Goal: Task Accomplishment & Management: Manage account settings

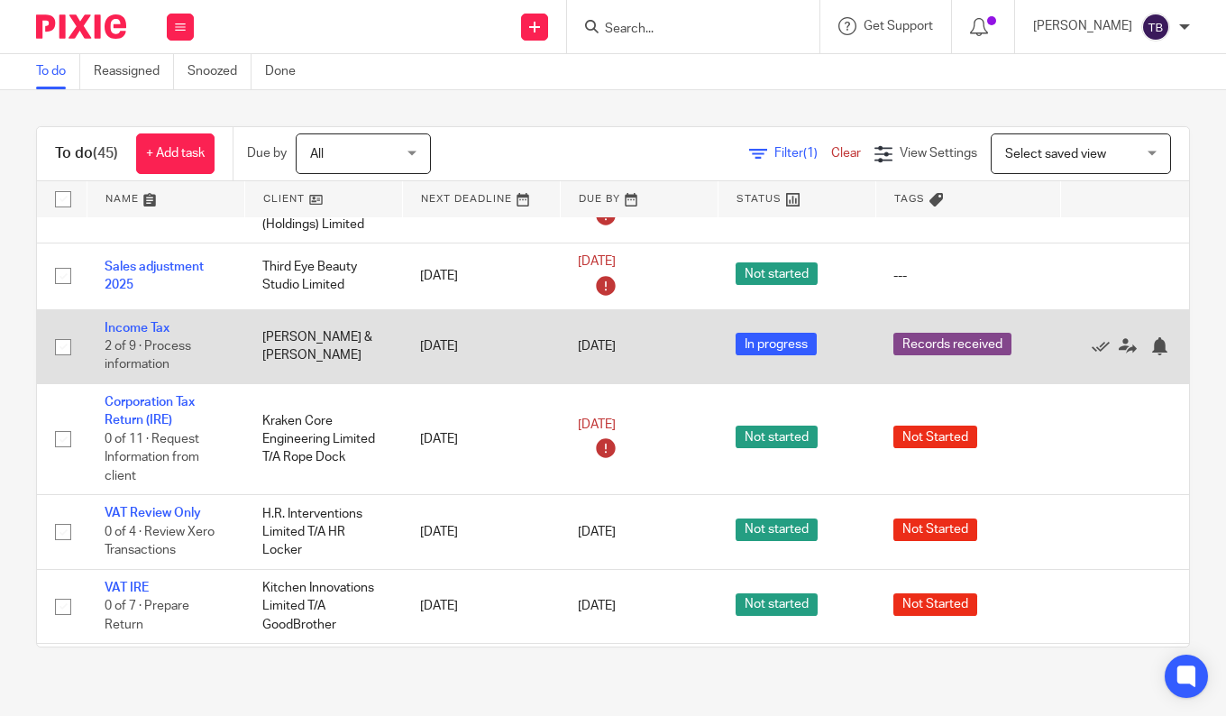
scroll to position [811, 0]
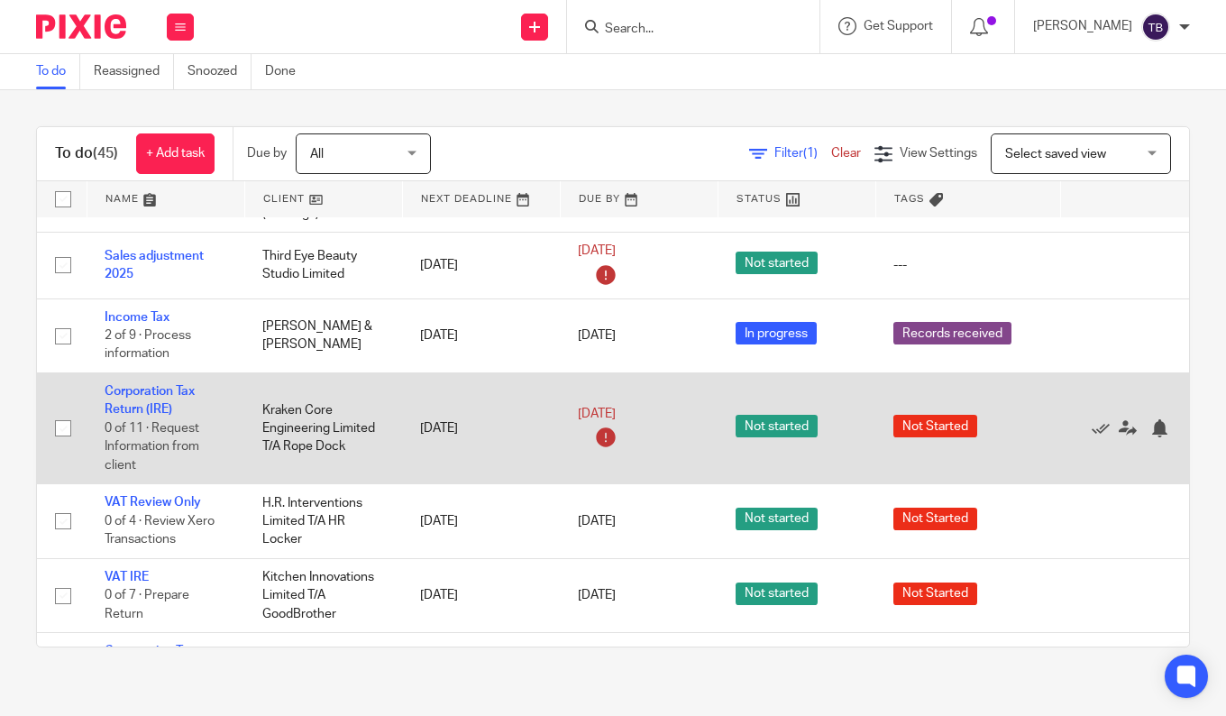
click at [148, 399] on td "Corporation Tax Return (IRE) 0 of 11 · Request Information from client" at bounding box center [166, 427] width 158 height 111
click at [150, 384] on td "Corporation Tax Return (IRE) 0 of 11 · Request Information from client" at bounding box center [166, 427] width 158 height 111
click at [150, 387] on link "Corporation Tax Return (IRE)" at bounding box center [150, 400] width 90 height 31
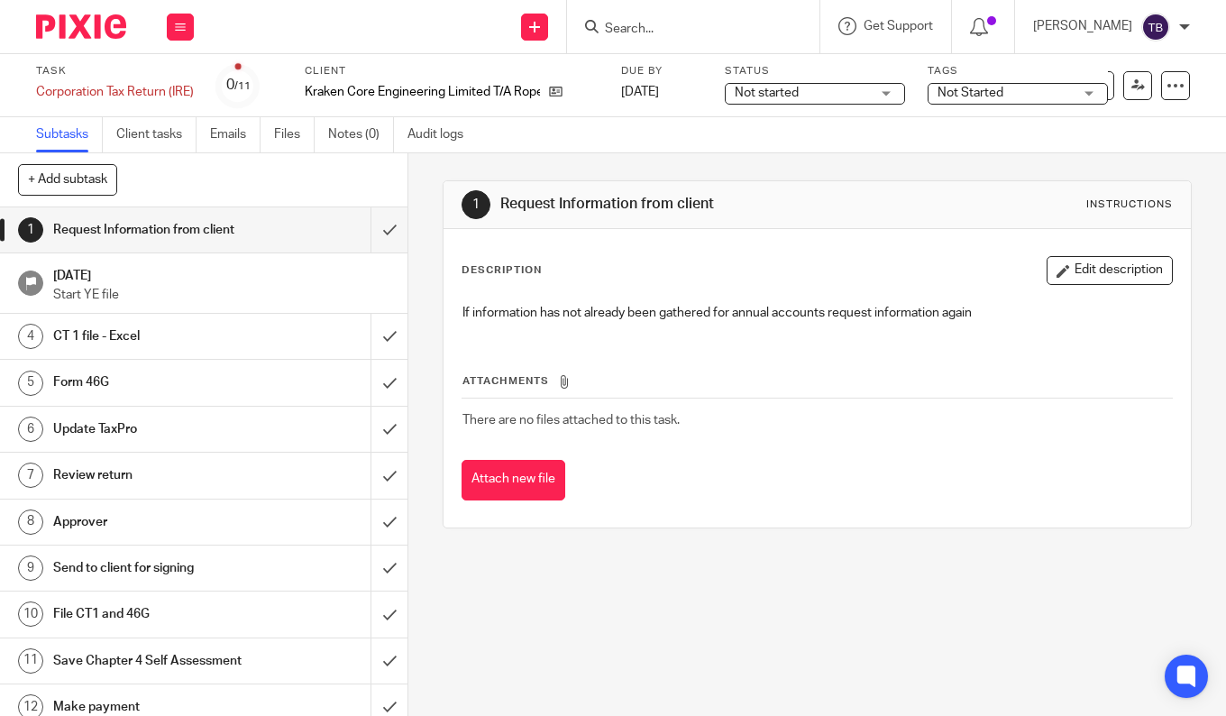
click at [814, 86] on span "Not started" at bounding box center [802, 93] width 135 height 19
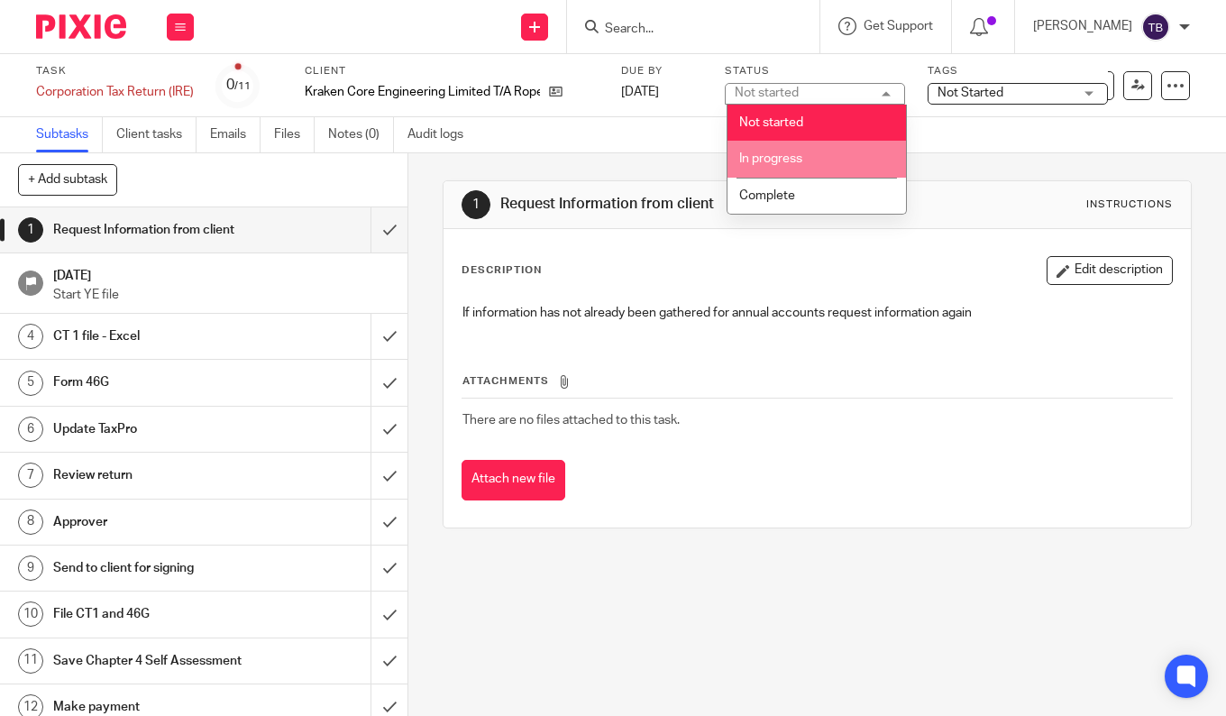
click at [801, 162] on span "In progress" at bounding box center [770, 158] width 63 height 13
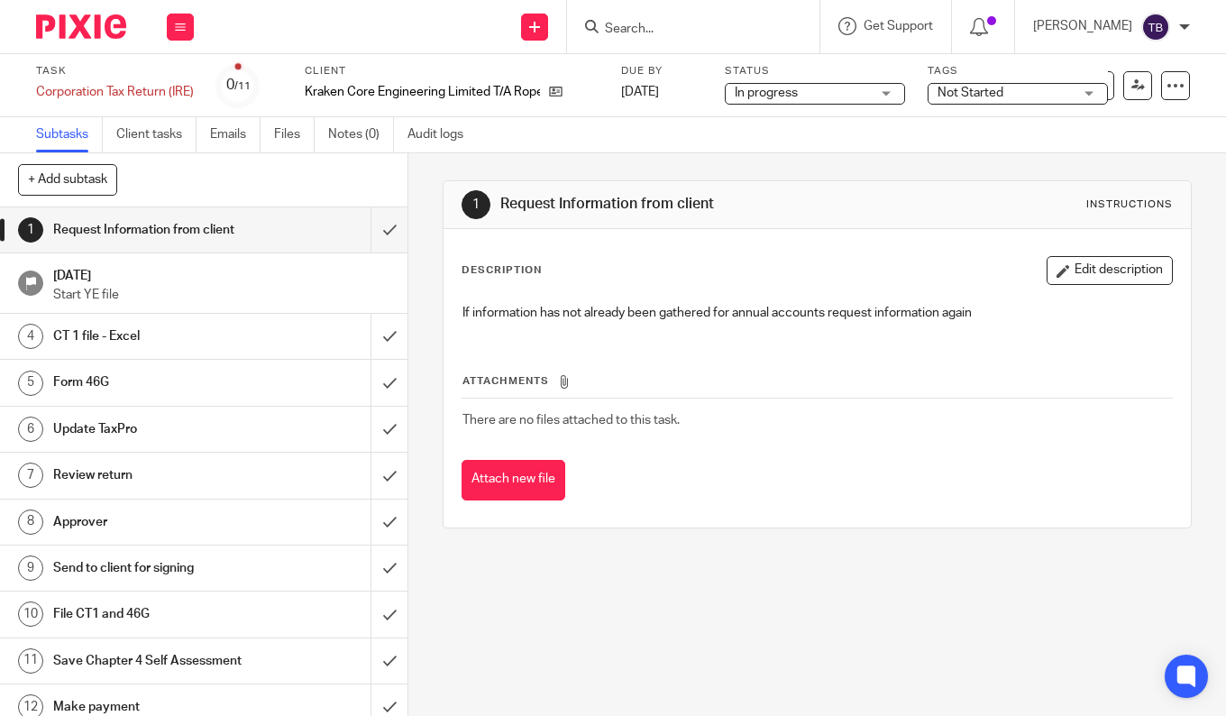
click at [954, 96] on span "Not Started" at bounding box center [970, 93] width 66 height 13
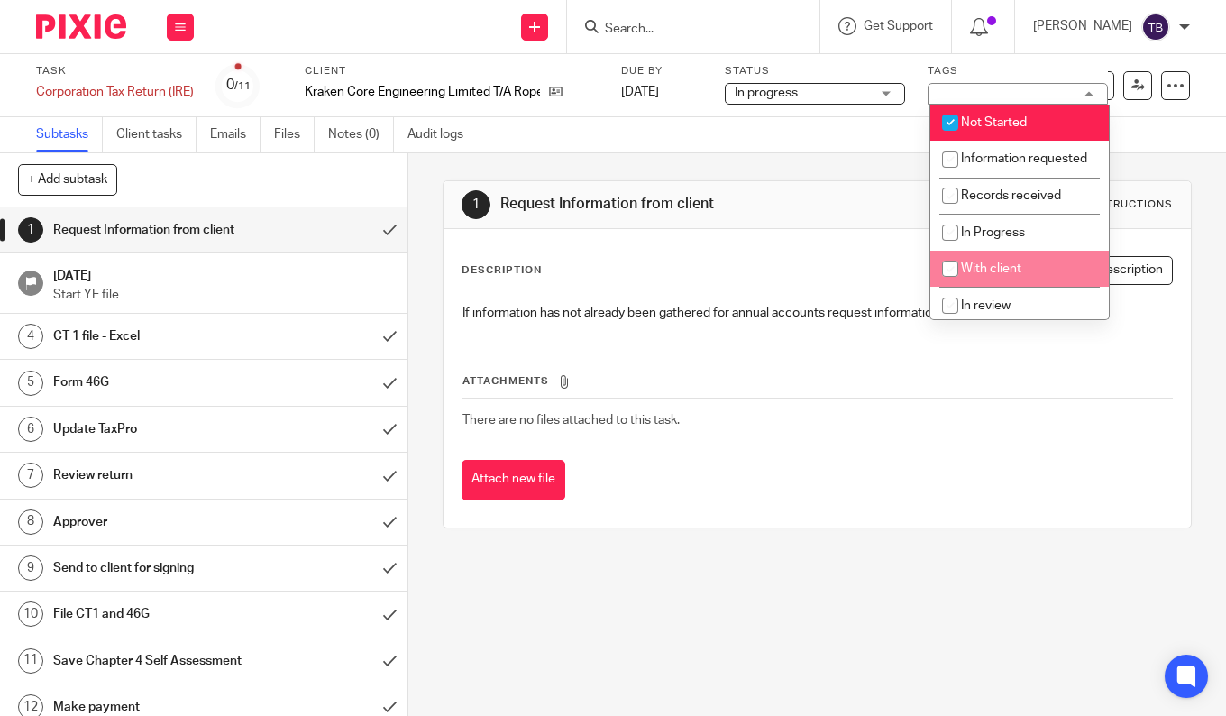
scroll to position [90, 0]
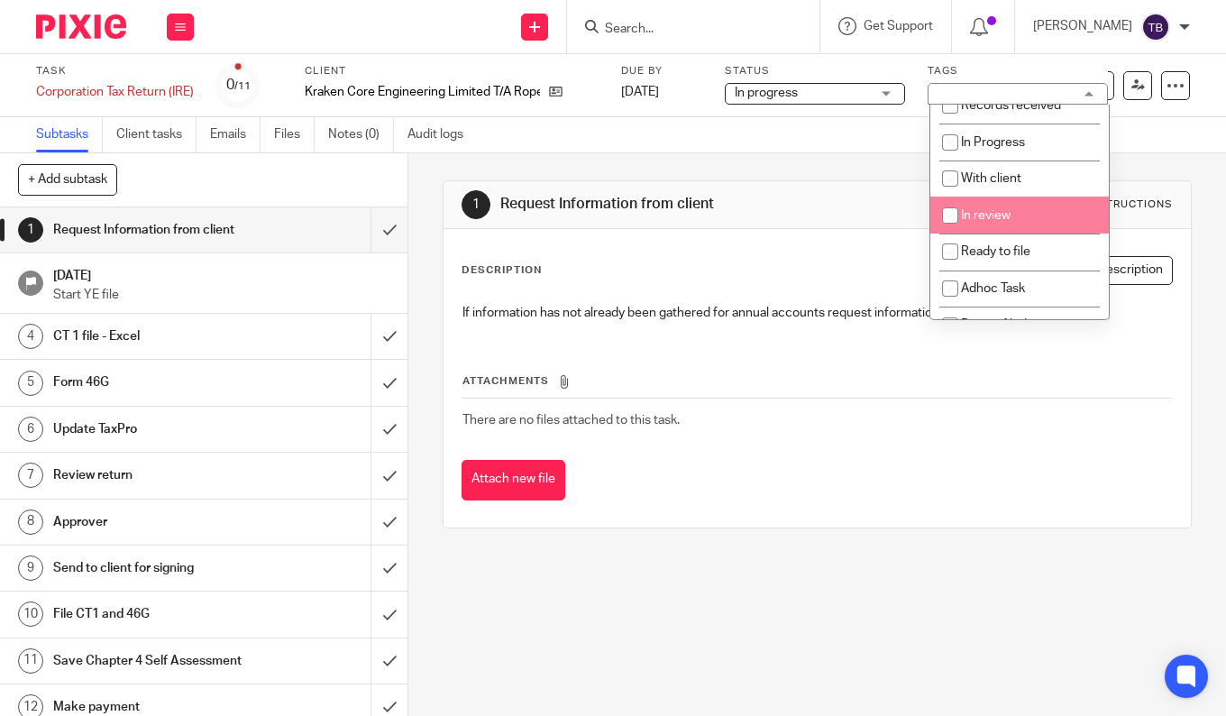
click at [986, 233] on li "In review" at bounding box center [1019, 215] width 178 height 37
checkbox input "true"
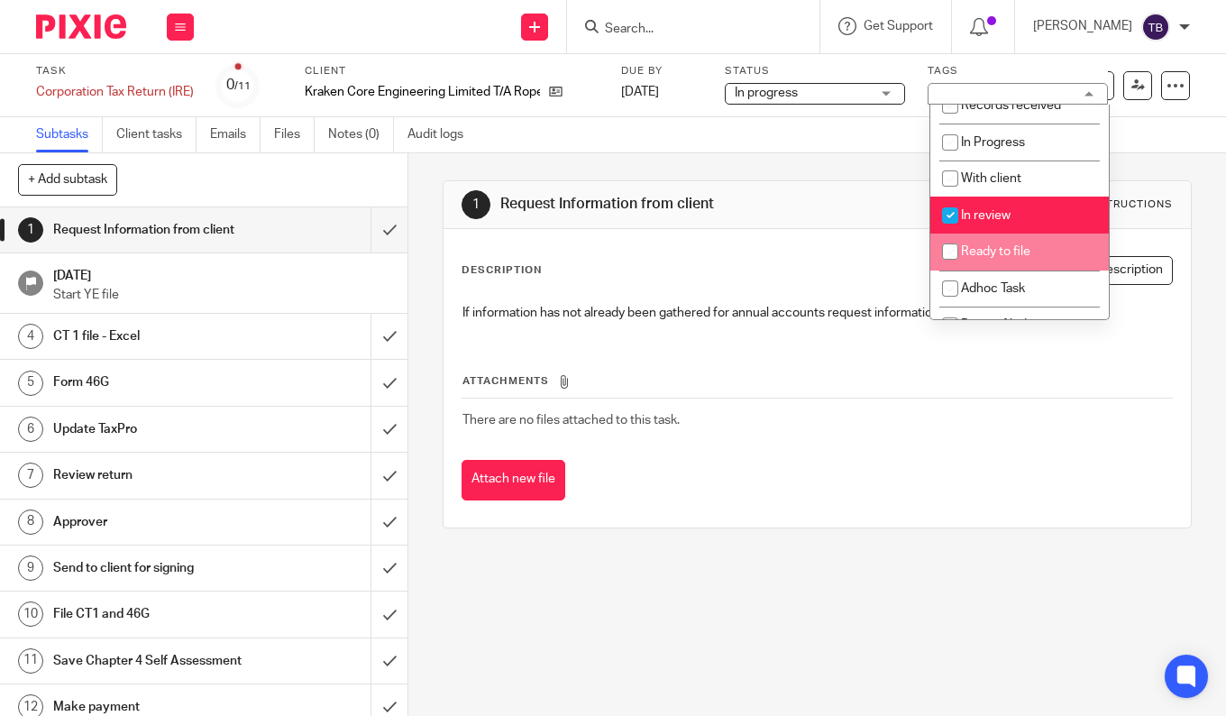
scroll to position [0, 0]
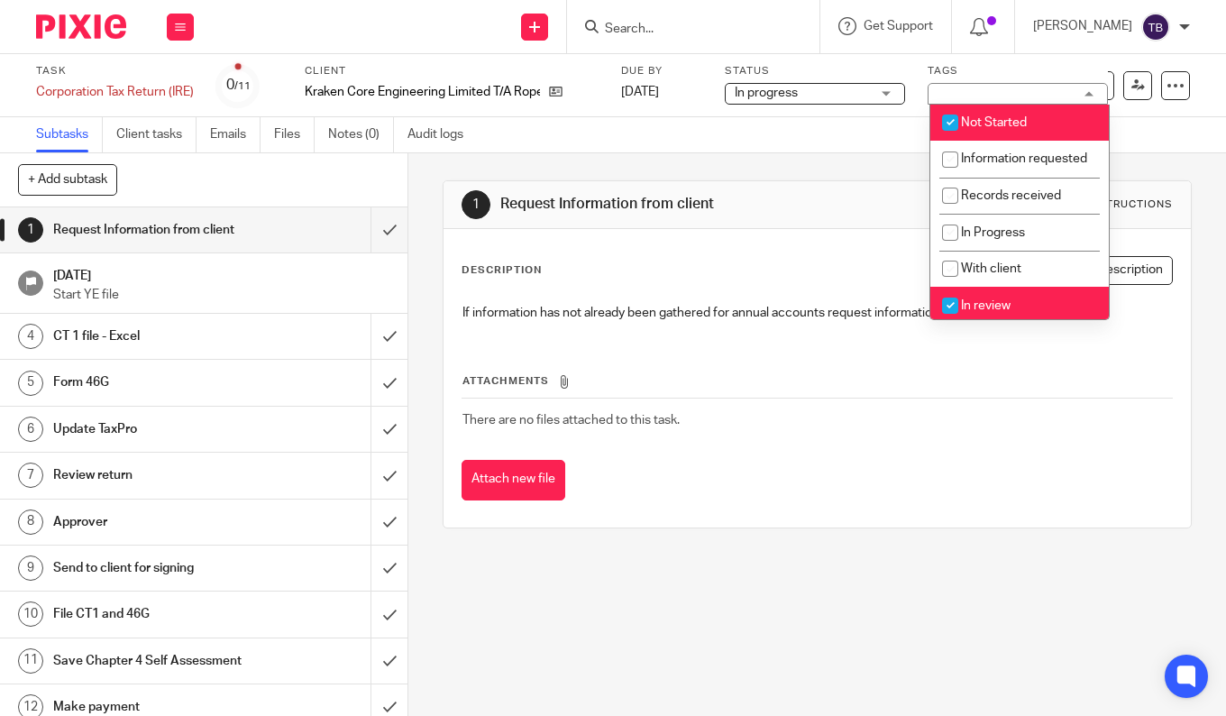
click at [978, 127] on span "Not Started" at bounding box center [994, 122] width 66 height 13
checkbox input "false"
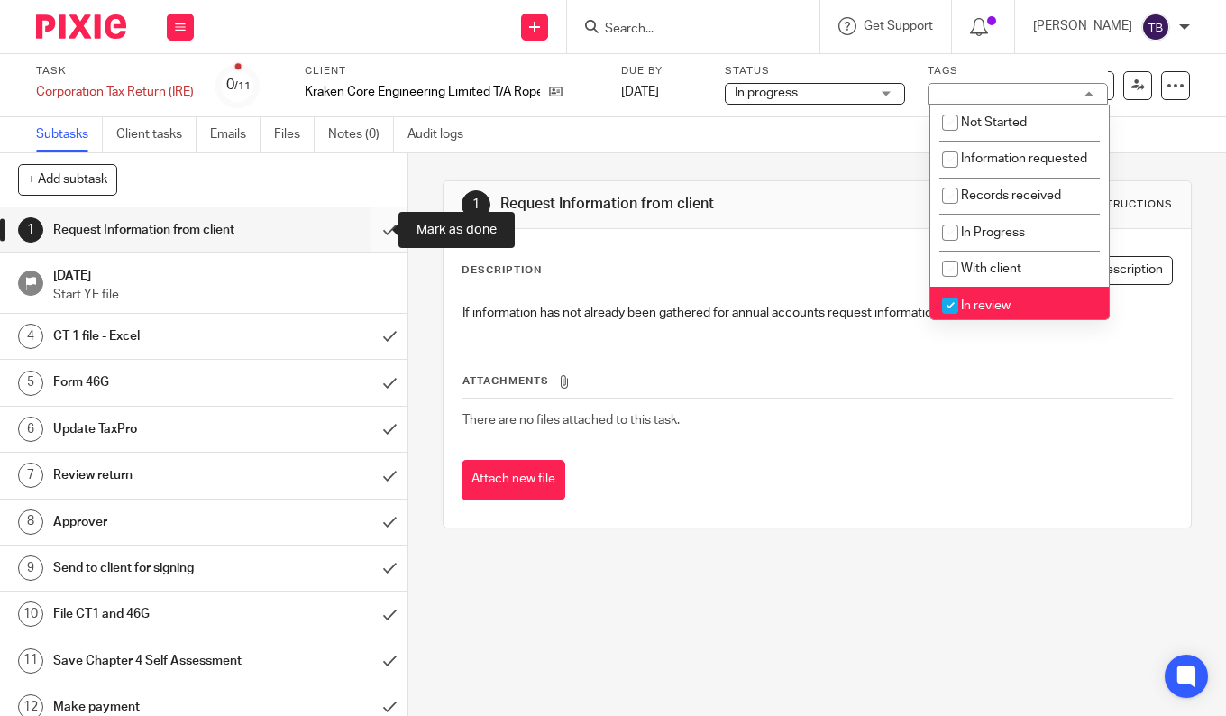
click at [374, 223] on input "submit" at bounding box center [203, 229] width 407 height 45
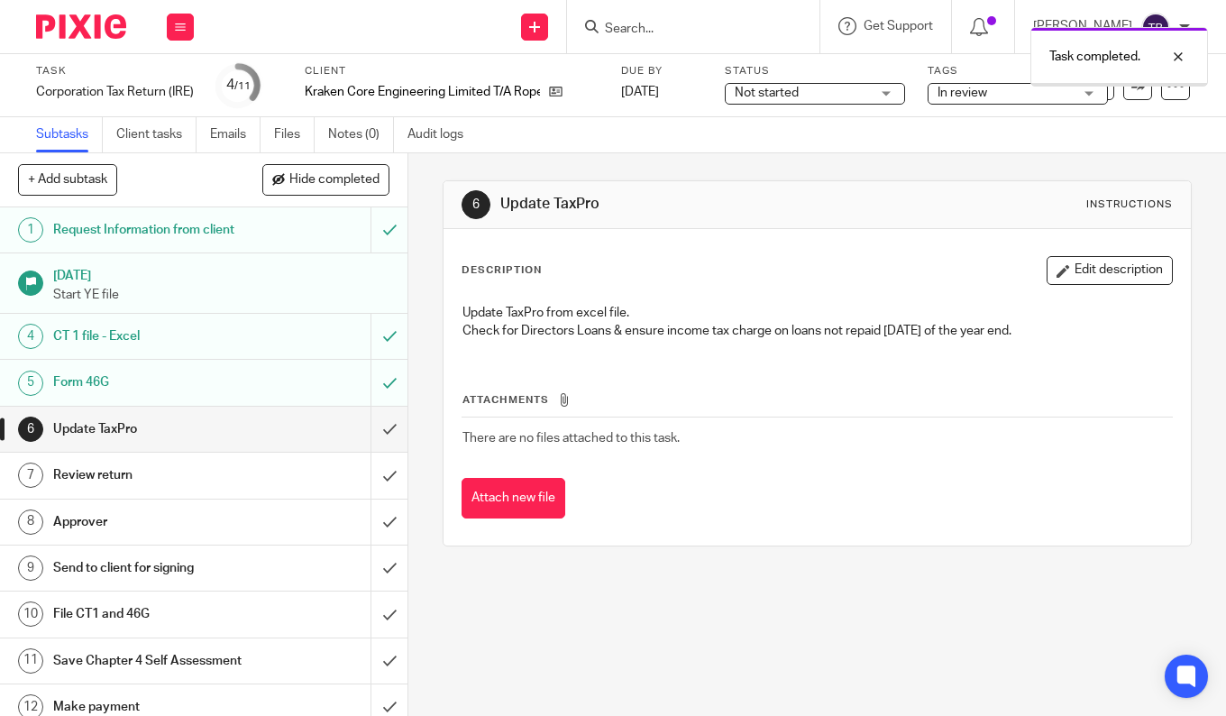
click at [370, 427] on input "submit" at bounding box center [203, 429] width 407 height 45
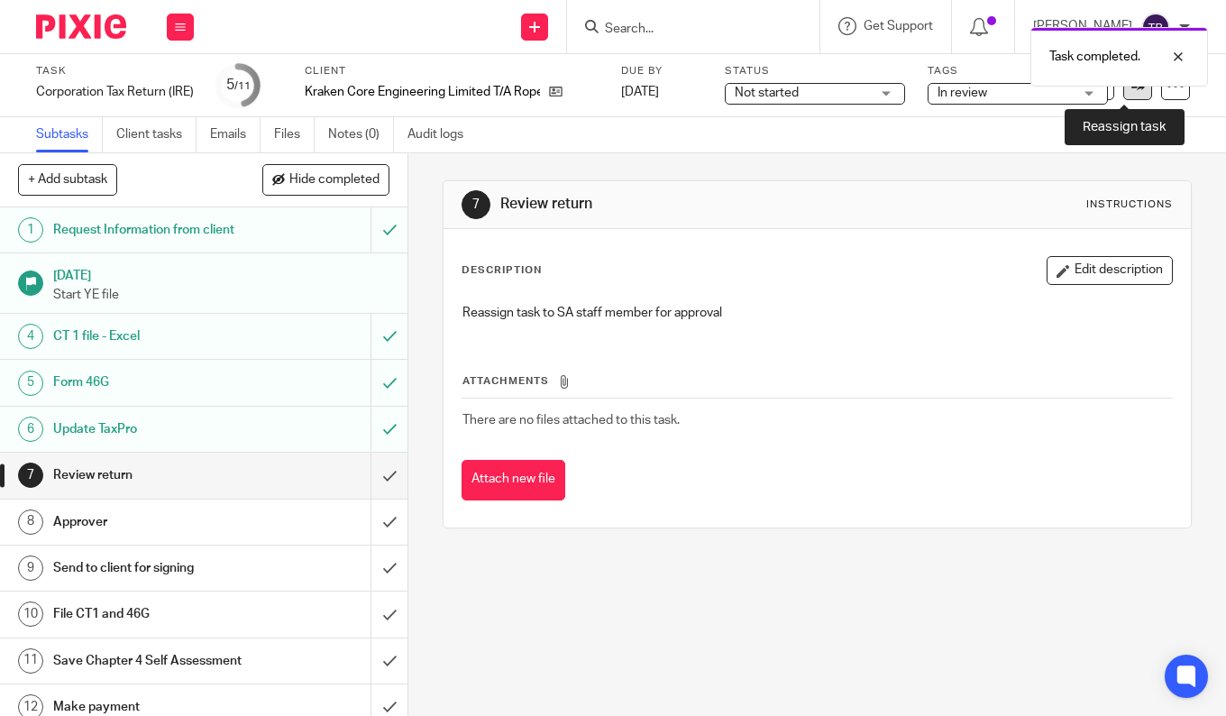
click at [1131, 88] on icon at bounding box center [1138, 85] width 14 height 14
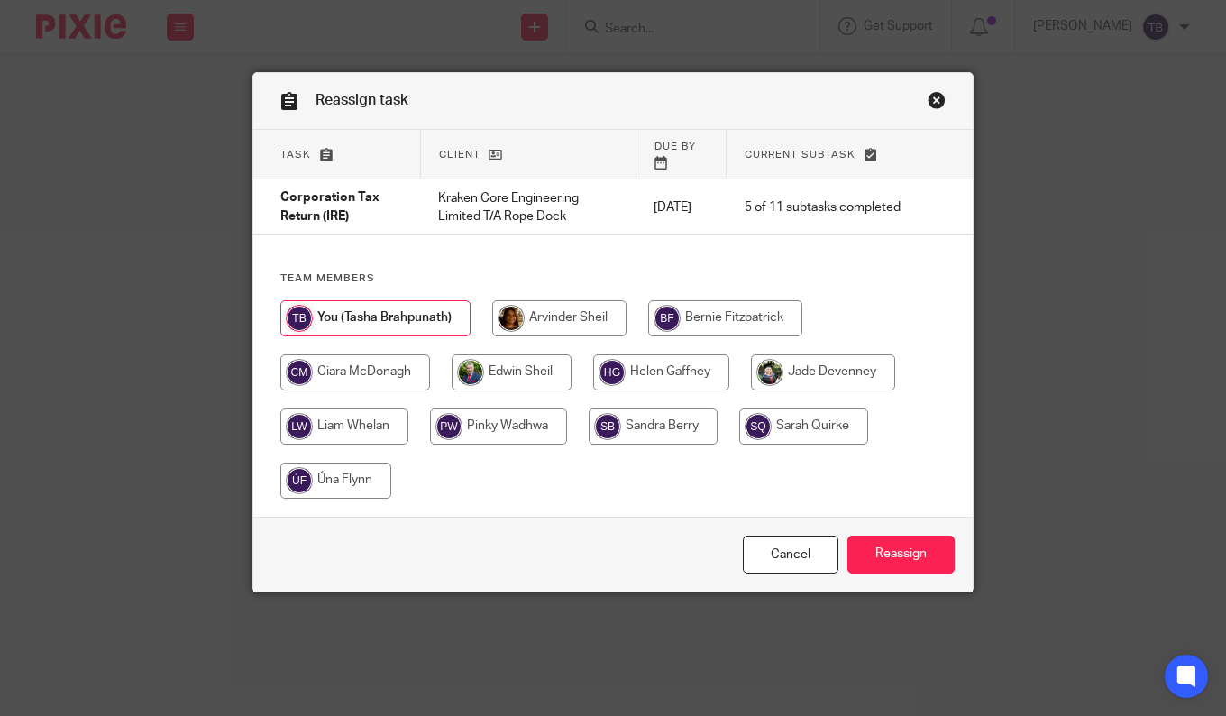
click at [530, 306] on input "radio" at bounding box center [559, 318] width 134 height 36
radio input "true"
click at [879, 544] on input "Reassign" at bounding box center [900, 554] width 107 height 39
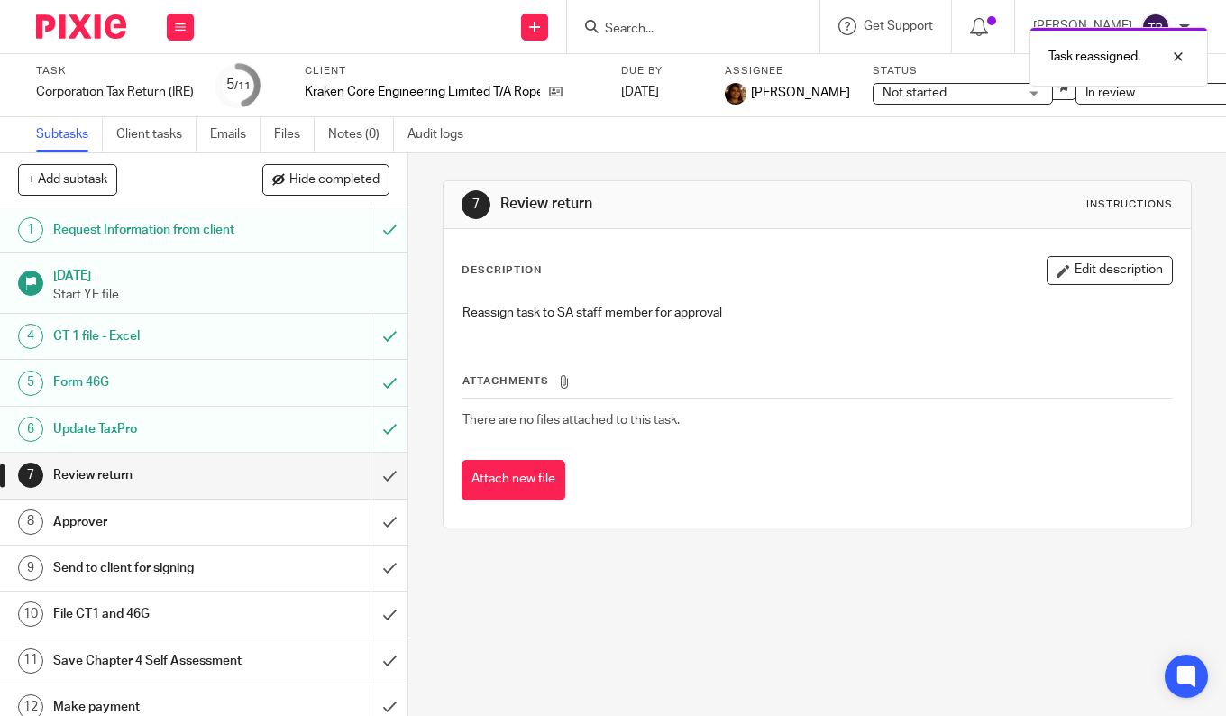
click at [676, 24] on div "Task reassigned." at bounding box center [910, 52] width 595 height 69
click at [671, 22] on input "Search" at bounding box center [684, 30] width 162 height 16
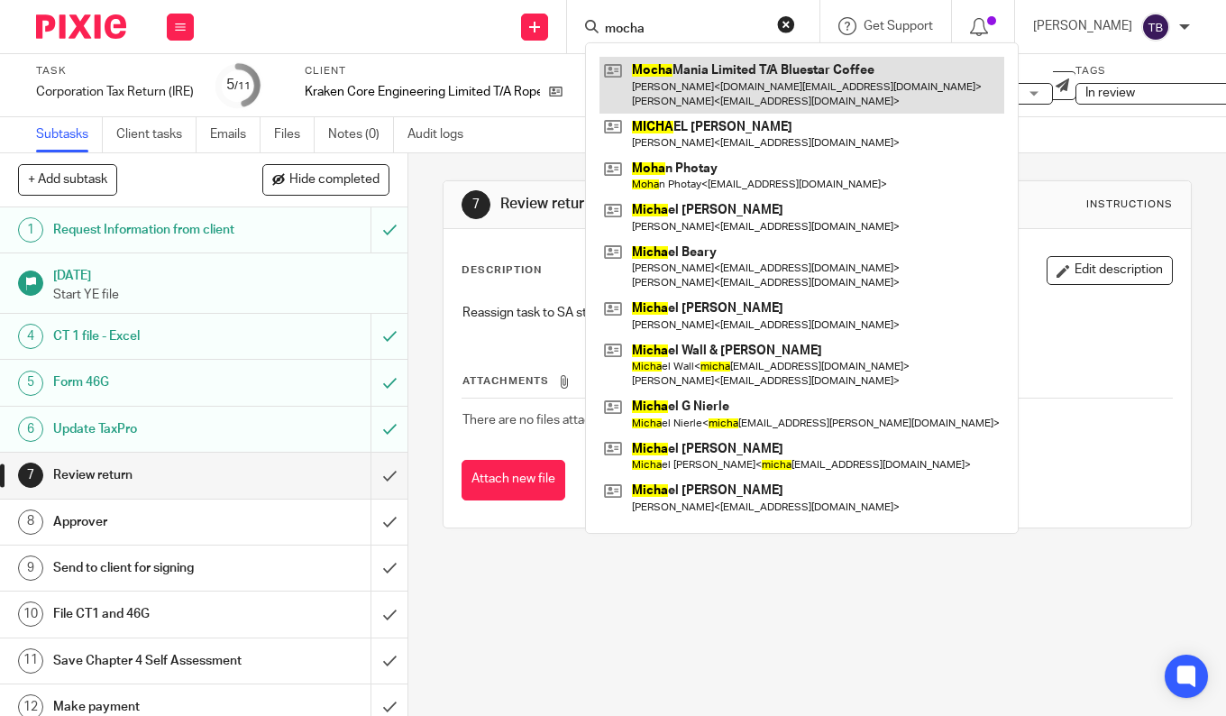
type input "mocha"
click at [690, 80] on link at bounding box center [801, 85] width 405 height 56
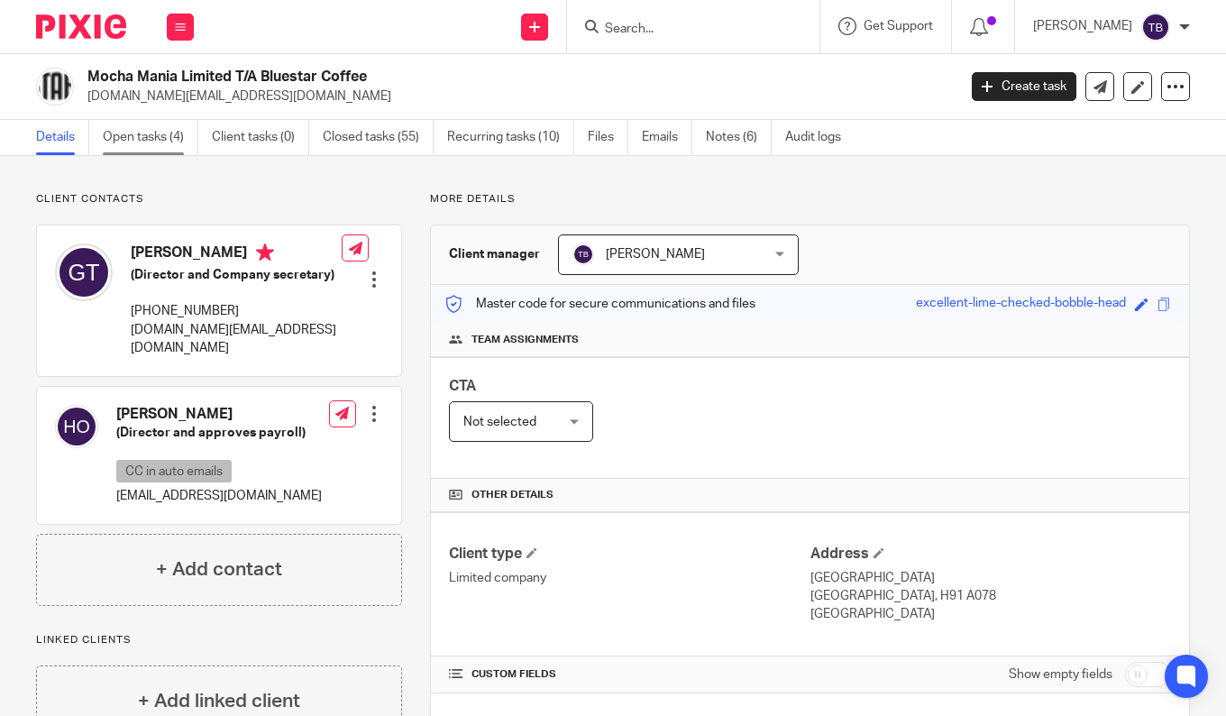
click at [138, 132] on link "Open tasks (4)" at bounding box center [151, 137] width 96 height 35
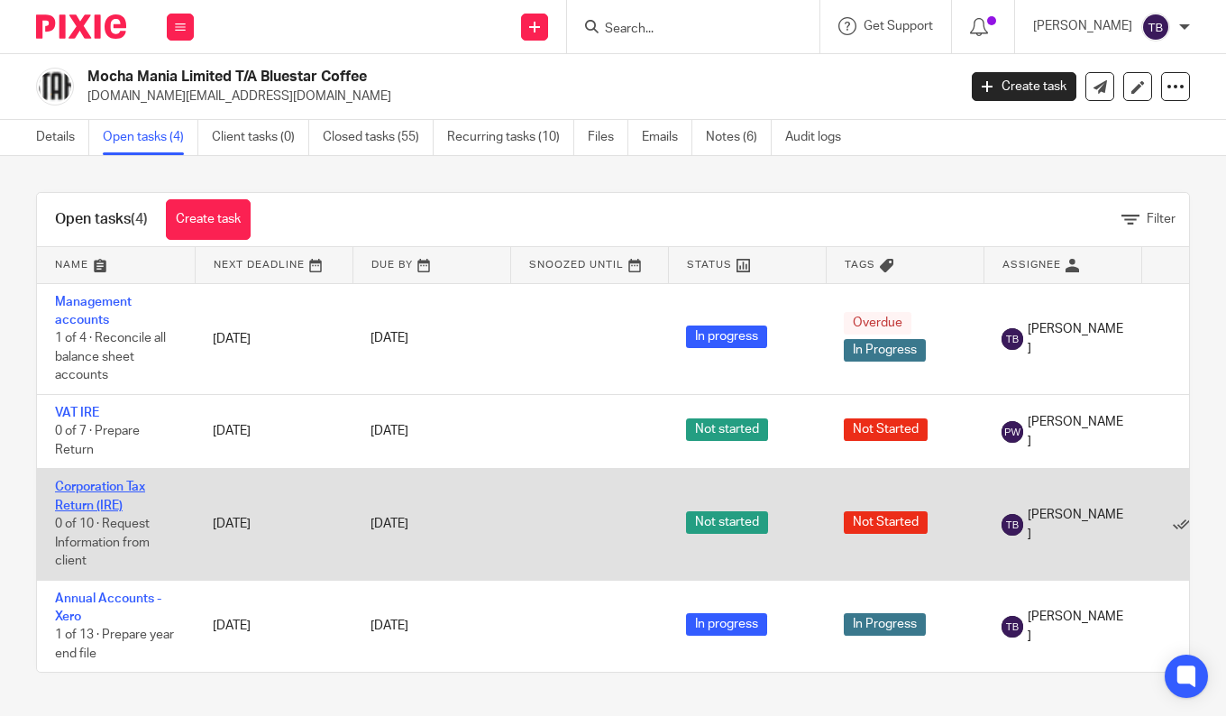
click at [107, 505] on link "Corporation Tax Return (IRE)" at bounding box center [100, 495] width 90 height 31
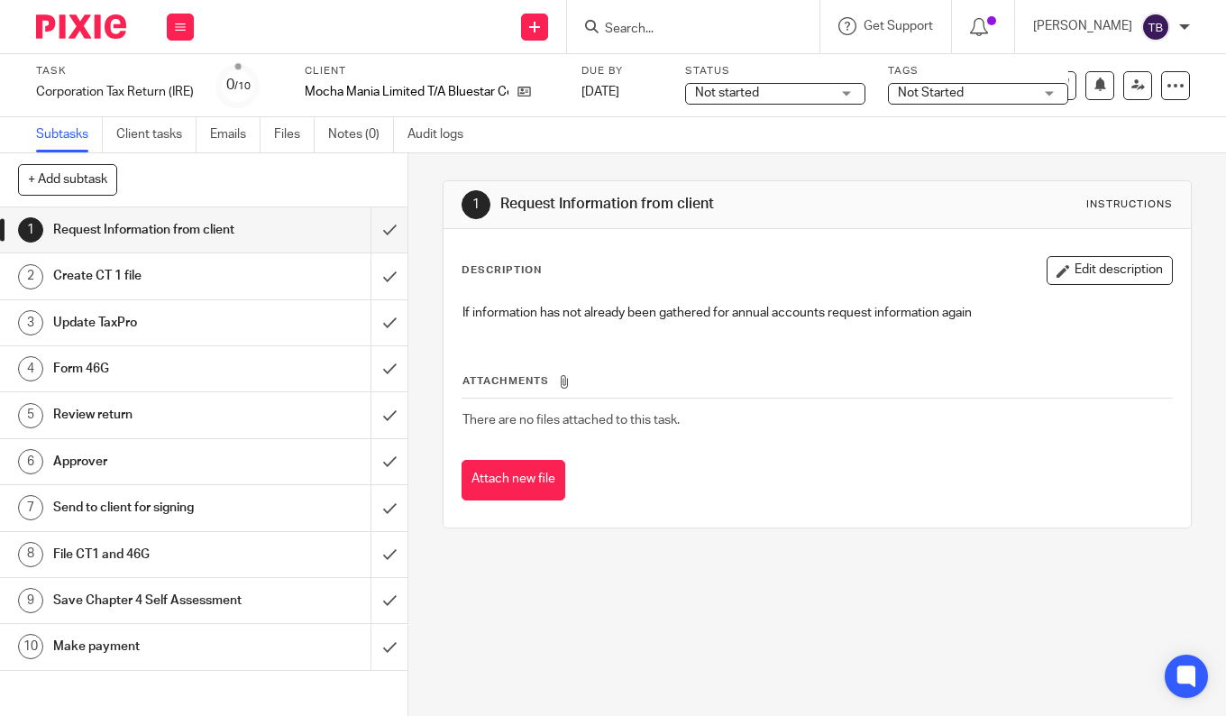
click at [802, 91] on span "Not started" at bounding box center [762, 93] width 135 height 19
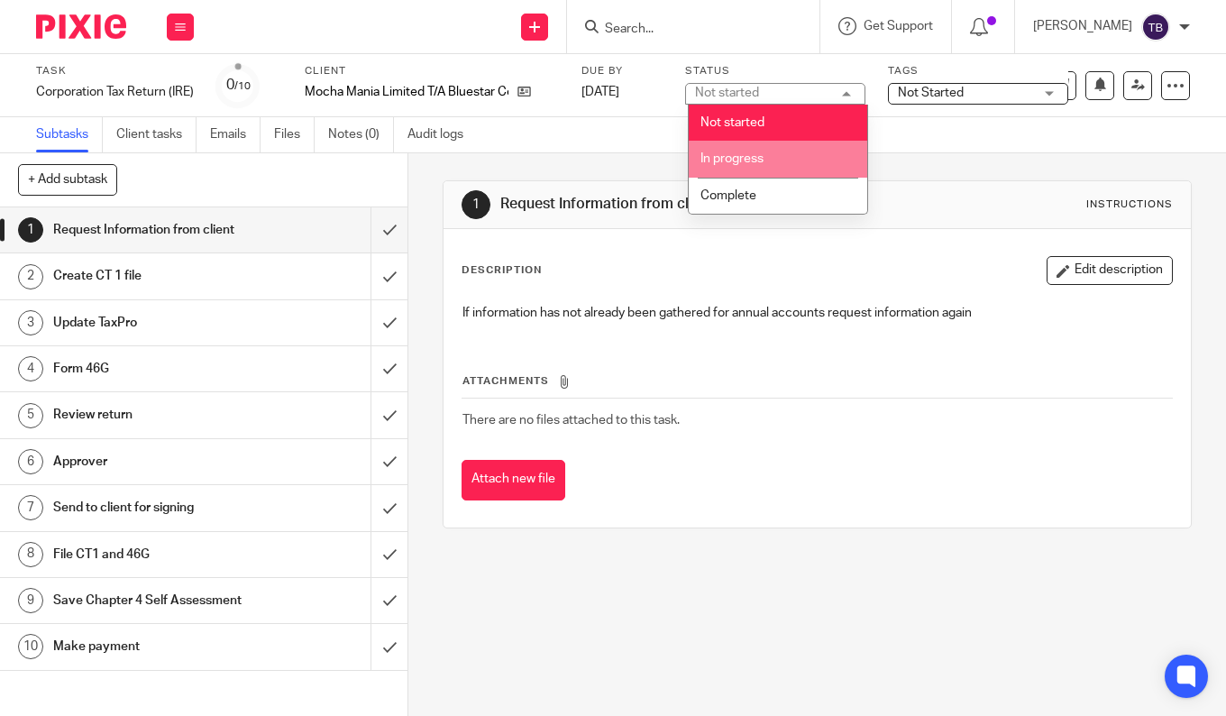
click at [780, 160] on li "In progress" at bounding box center [778, 159] width 178 height 37
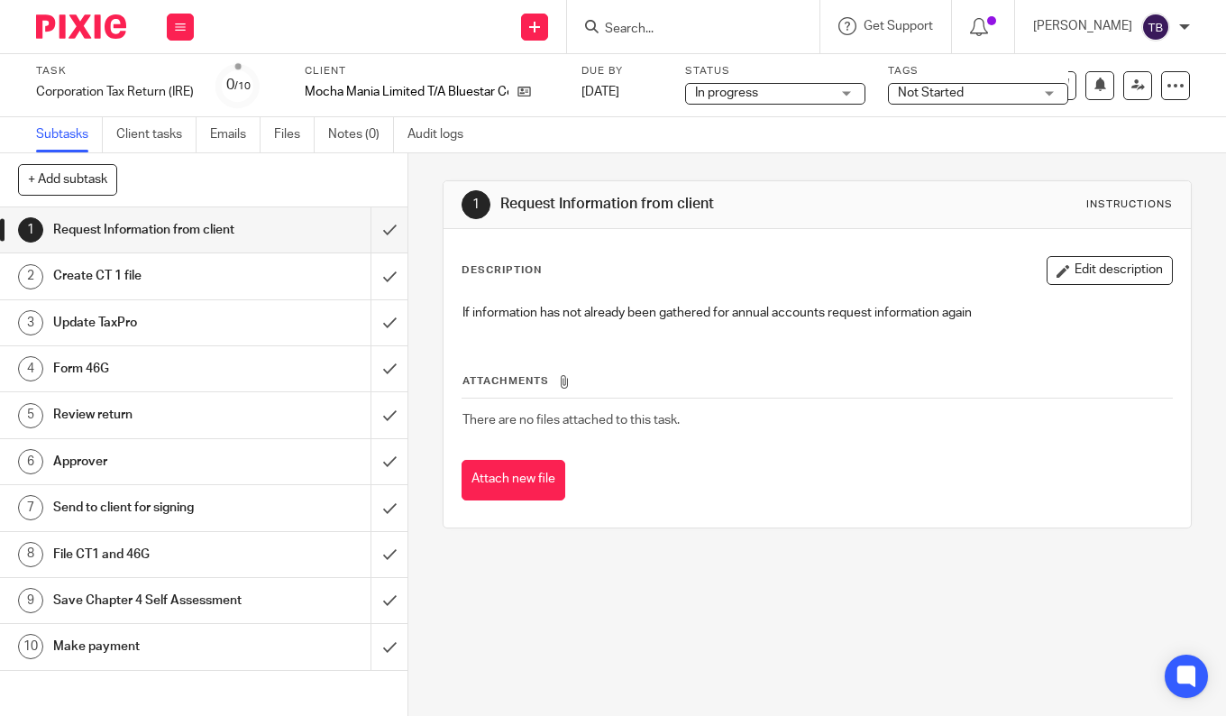
click at [926, 97] on span "Not Started" at bounding box center [931, 93] width 66 height 13
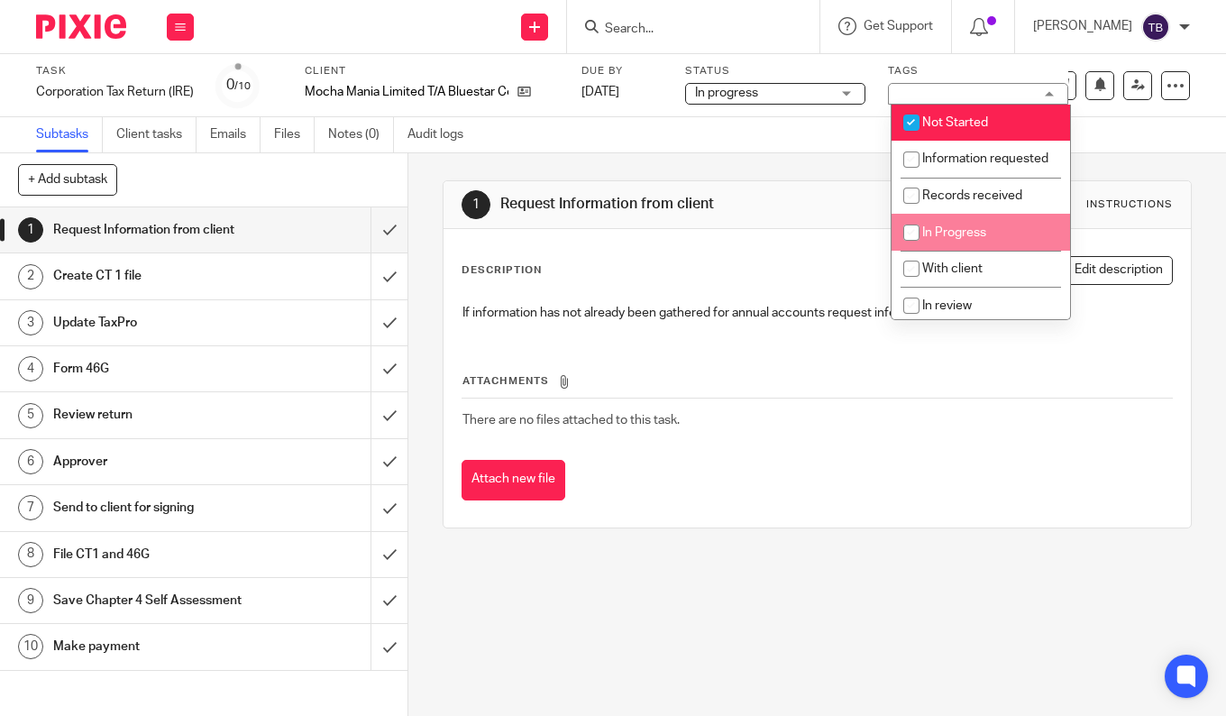
click at [947, 251] on li "In Progress" at bounding box center [980, 232] width 178 height 37
checkbox input "true"
click at [942, 119] on span "Not Started" at bounding box center [955, 122] width 66 height 13
checkbox input "false"
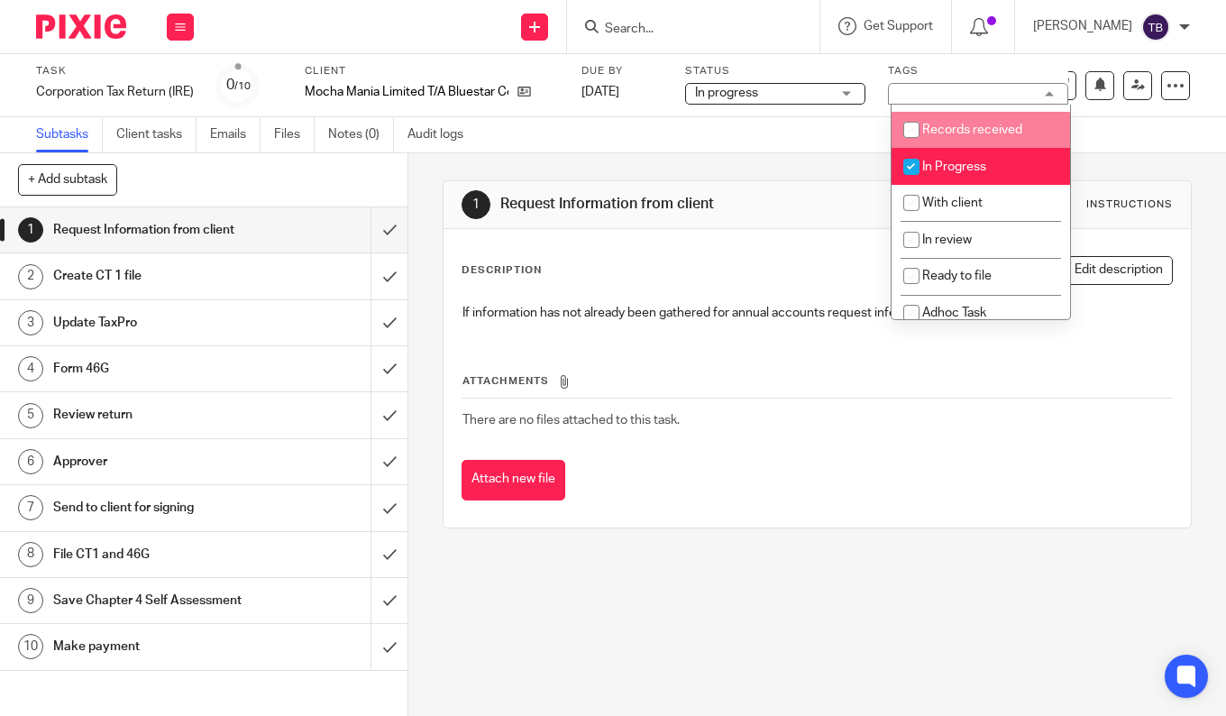
scroll to position [169, 0]
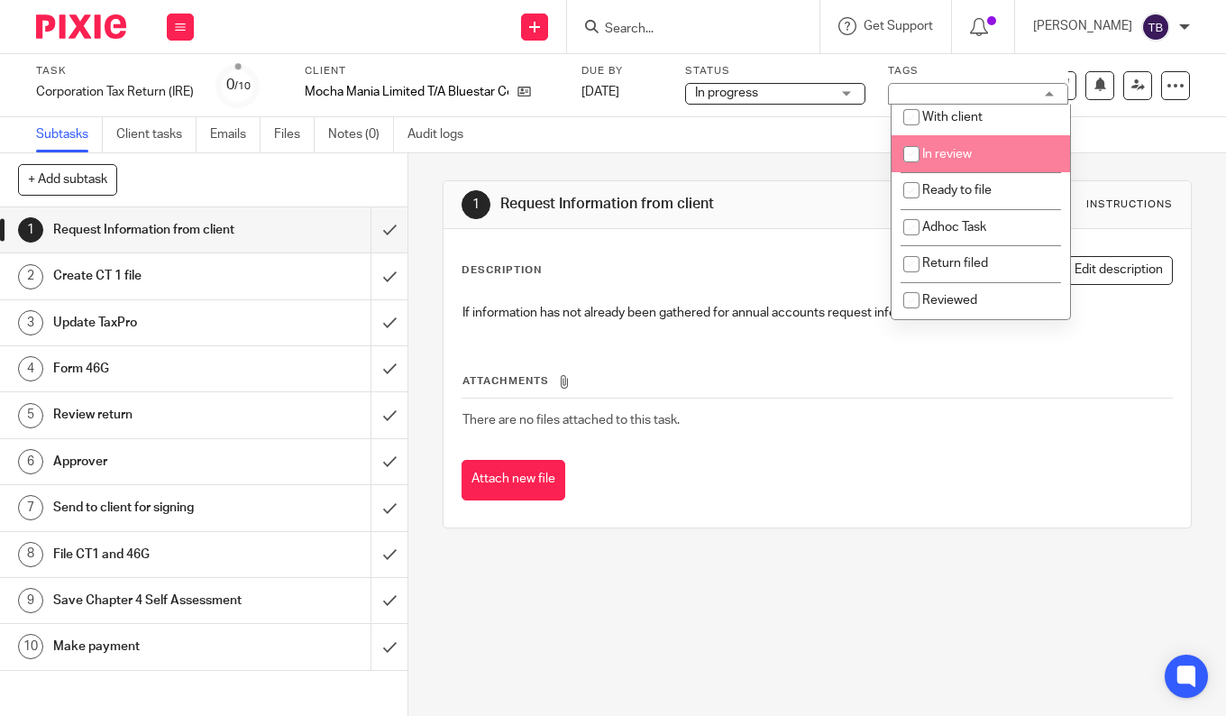
click at [958, 154] on span "In review" at bounding box center [947, 154] width 50 height 13
checkbox input "true"
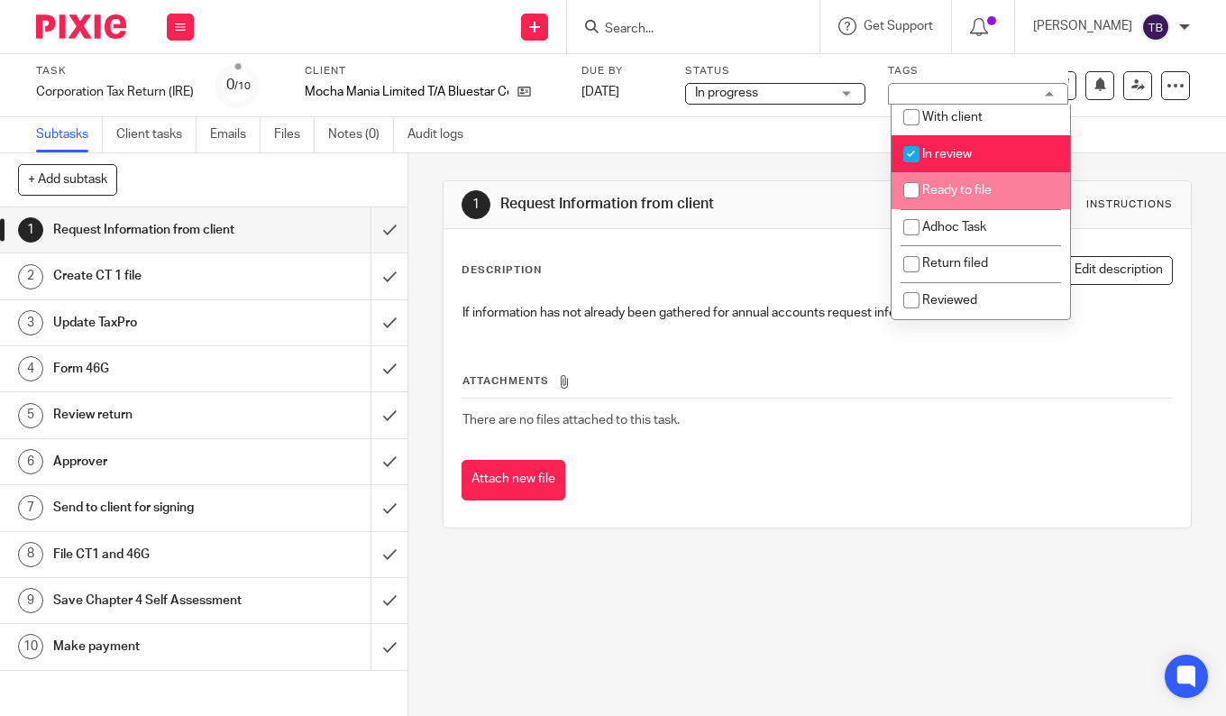
scroll to position [0, 0]
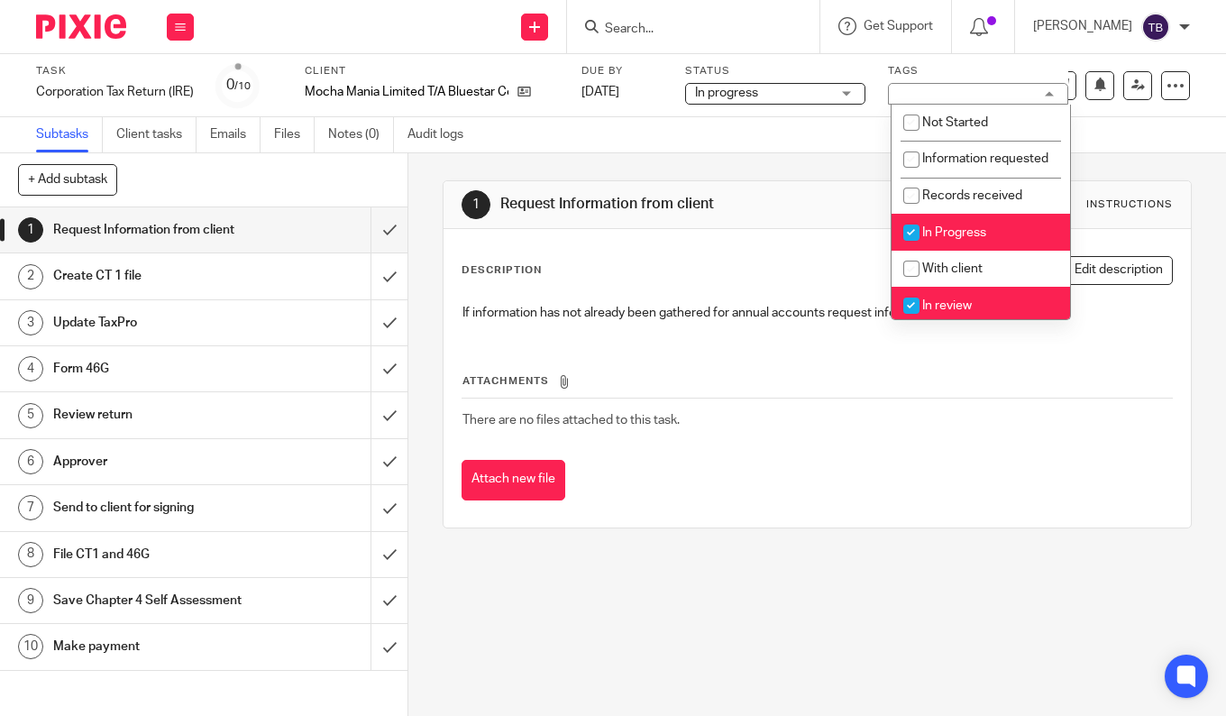
click at [978, 243] on li "In Progress" at bounding box center [980, 232] width 178 height 37
checkbox input "false"
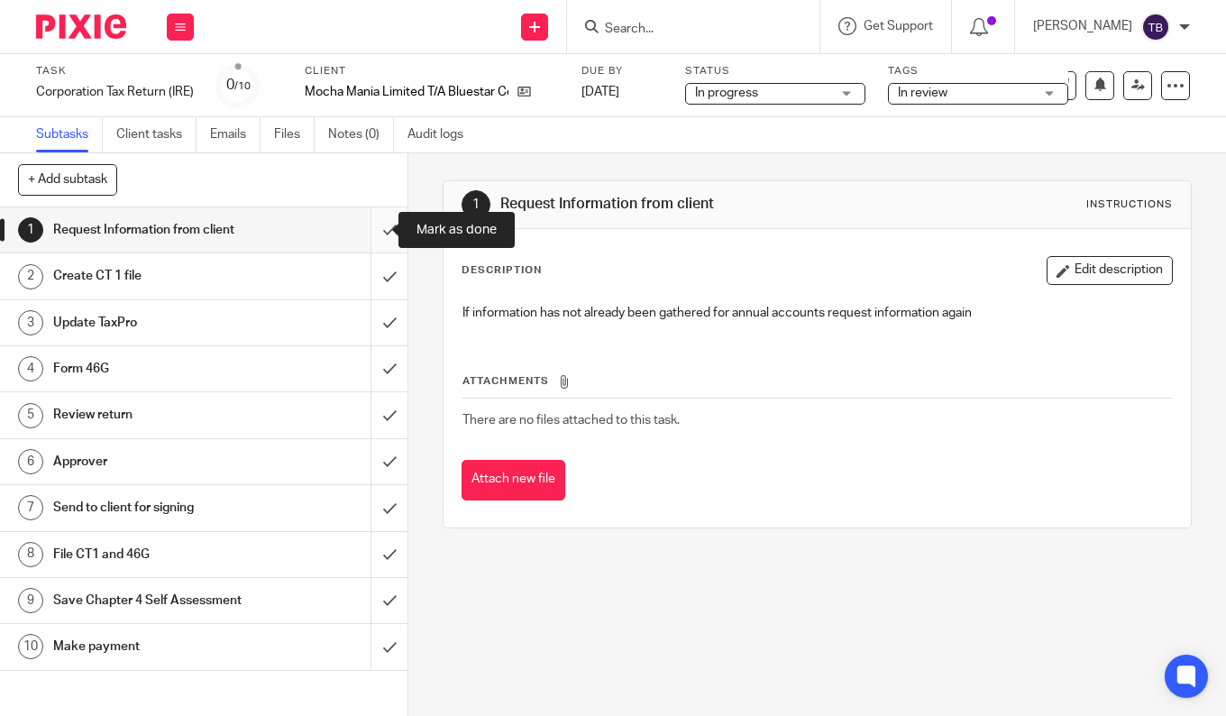
click at [370, 228] on input "submit" at bounding box center [203, 229] width 407 height 45
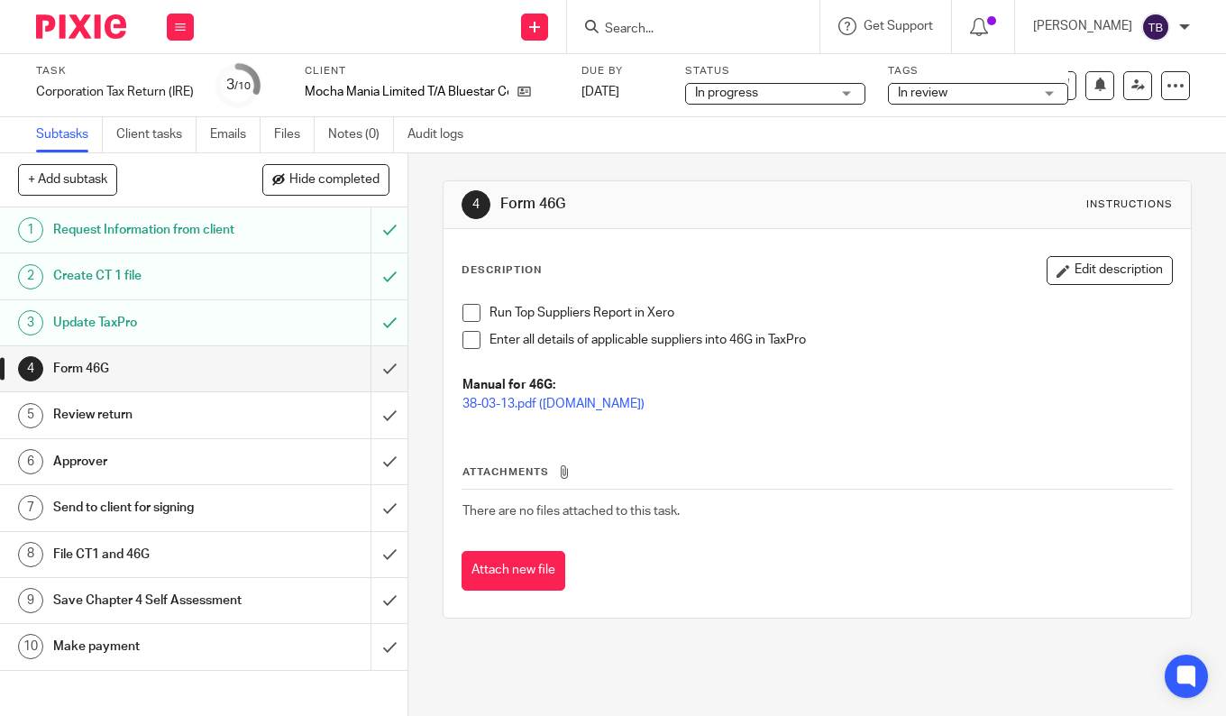
click at [369, 369] on input "submit" at bounding box center [203, 368] width 407 height 45
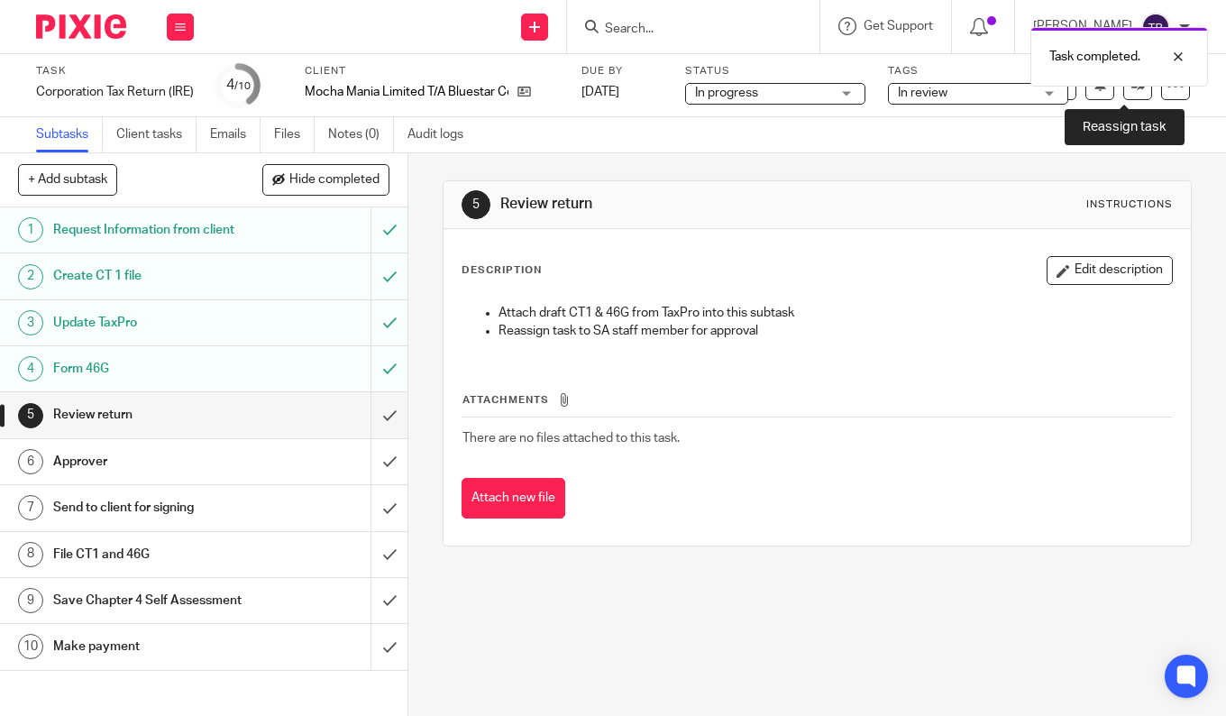
click at [1130, 87] on link at bounding box center [1137, 85] width 29 height 29
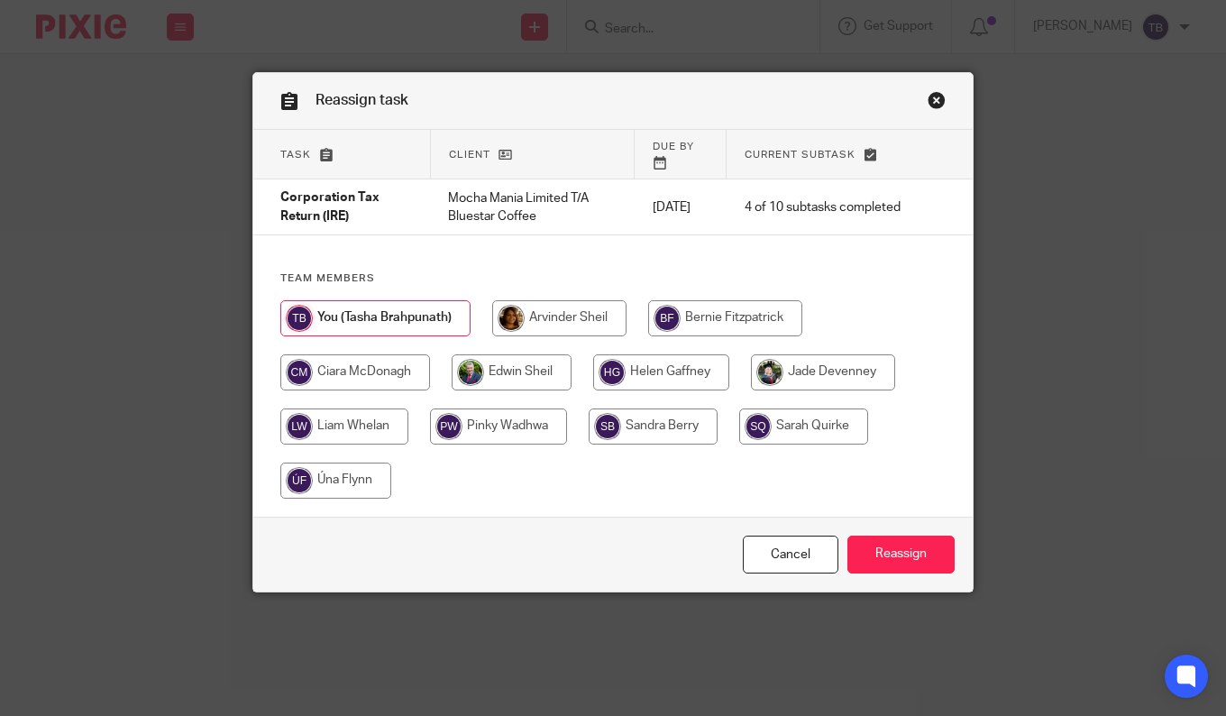
click at [584, 300] on input "radio" at bounding box center [559, 318] width 134 height 36
radio input "true"
click at [882, 535] on input "Reassign" at bounding box center [900, 554] width 107 height 39
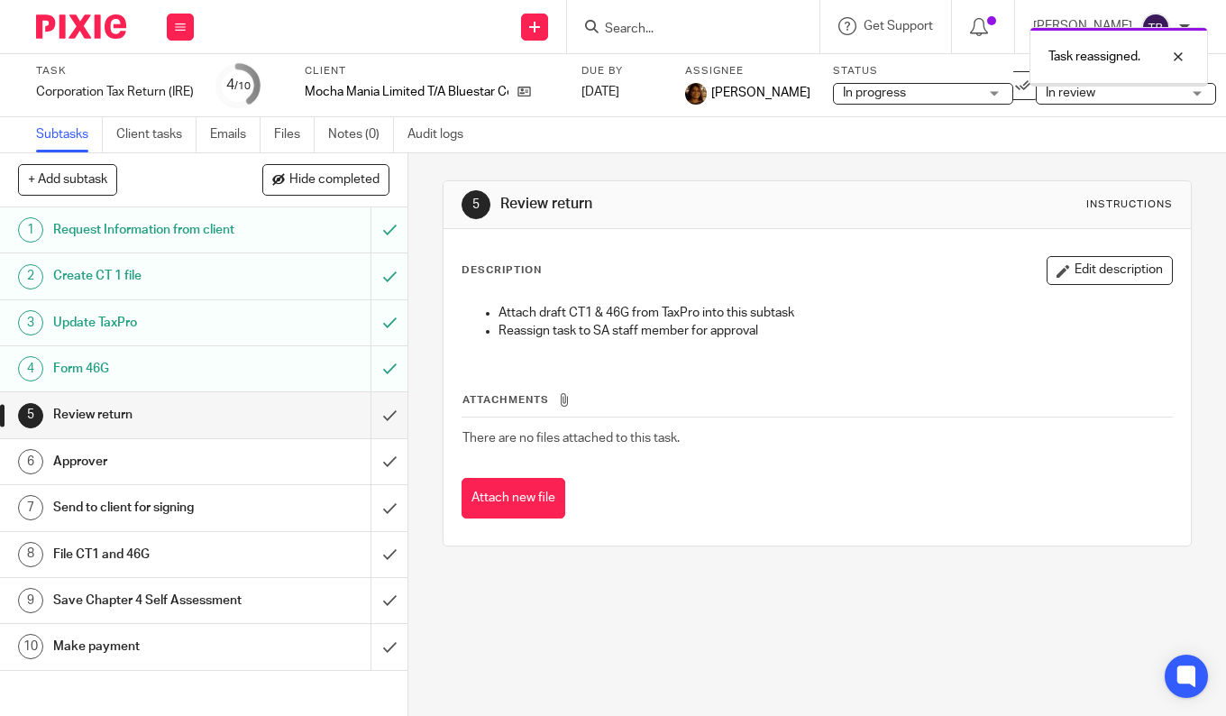
click at [723, 16] on form at bounding box center [699, 26] width 192 height 23
click at [1185, 51] on div at bounding box center [1164, 57] width 49 height 22
click at [675, 26] on input "Search" at bounding box center [684, 30] width 162 height 16
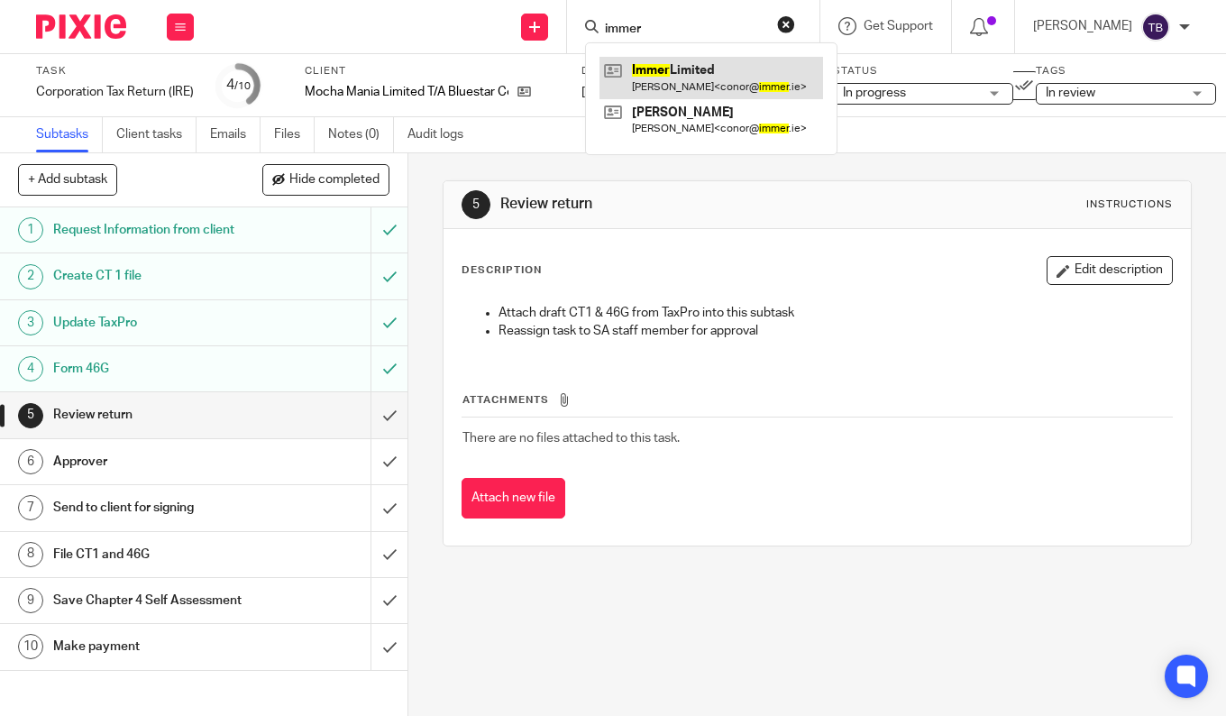
type input "immer"
click at [689, 95] on link at bounding box center [711, 77] width 224 height 41
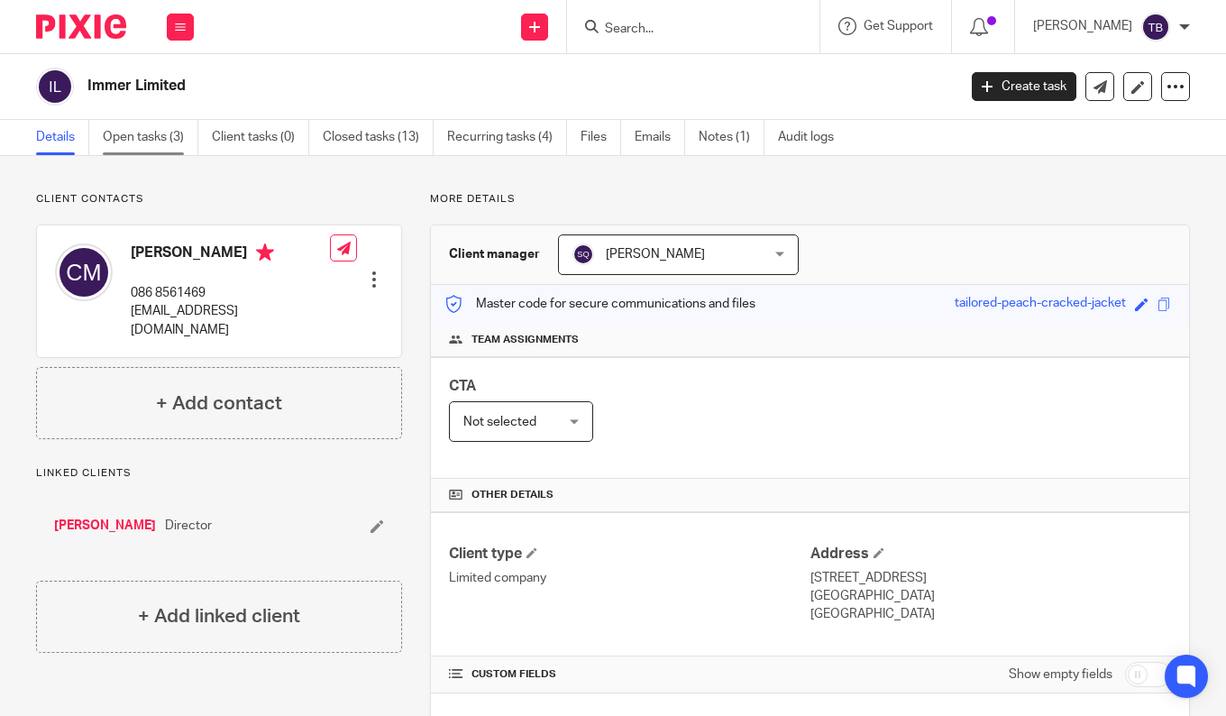
click at [152, 136] on link "Open tasks (3)" at bounding box center [151, 137] width 96 height 35
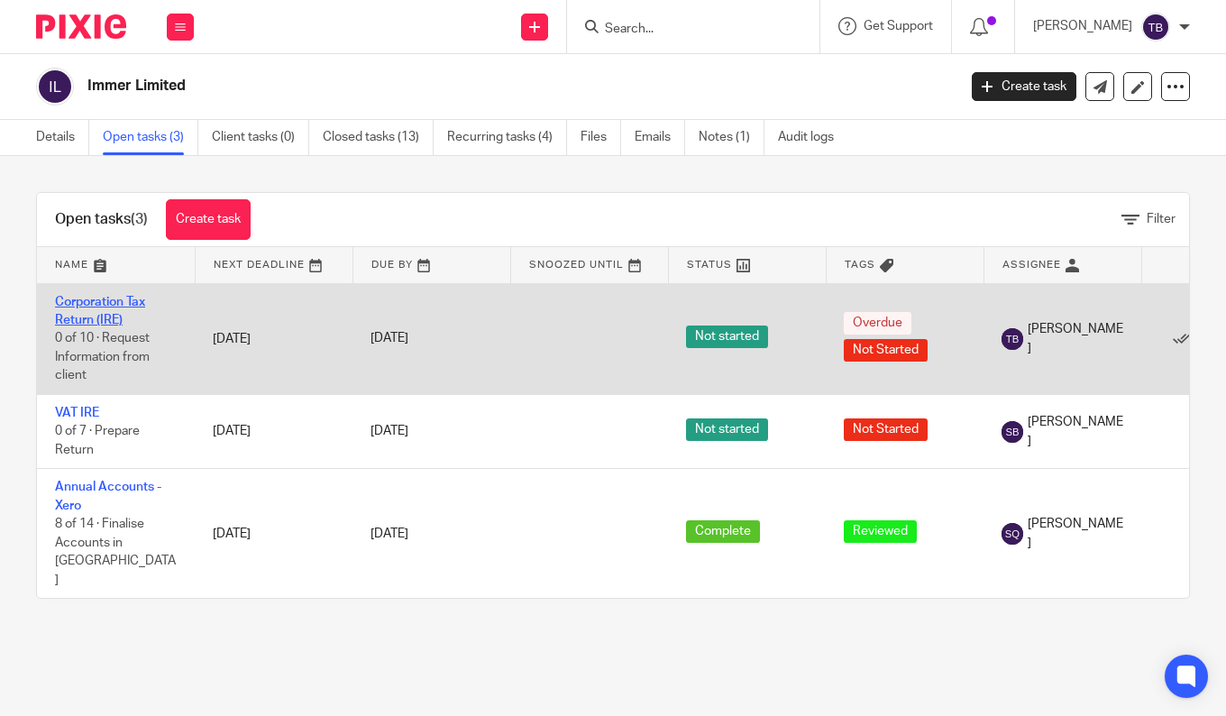
click at [100, 315] on link "Corporation Tax Return (IRE)" at bounding box center [100, 311] width 90 height 31
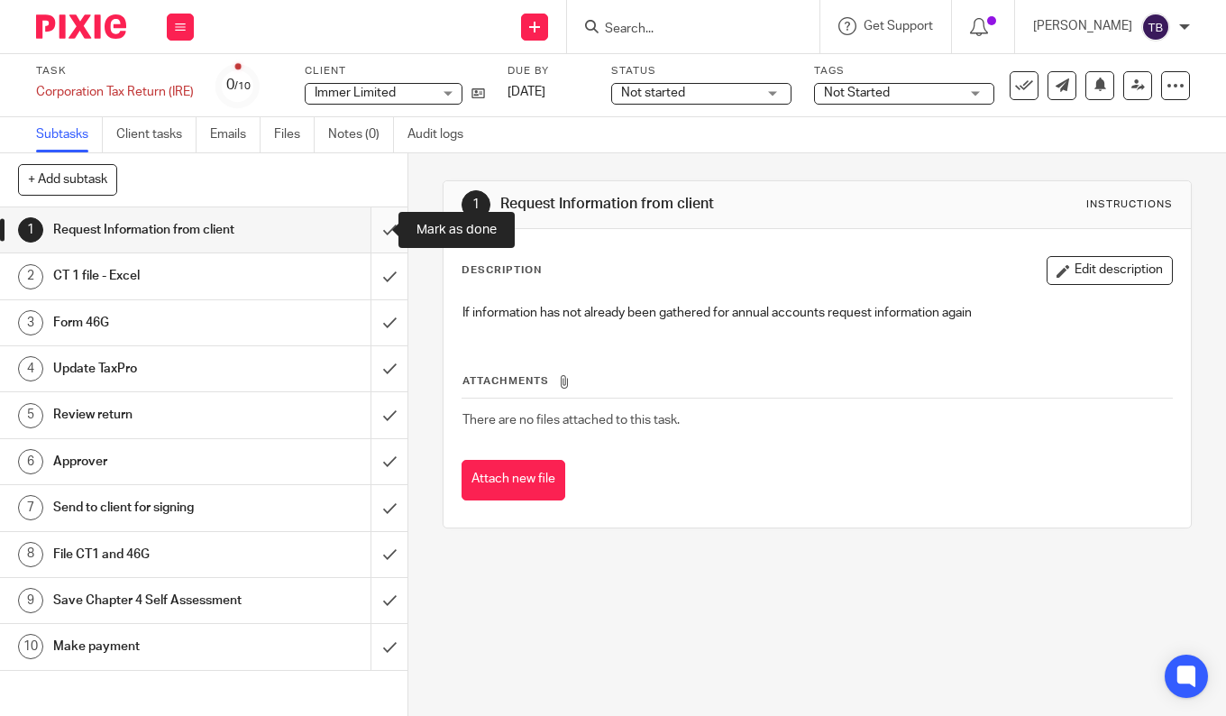
click at [364, 228] on input "submit" at bounding box center [203, 229] width 407 height 45
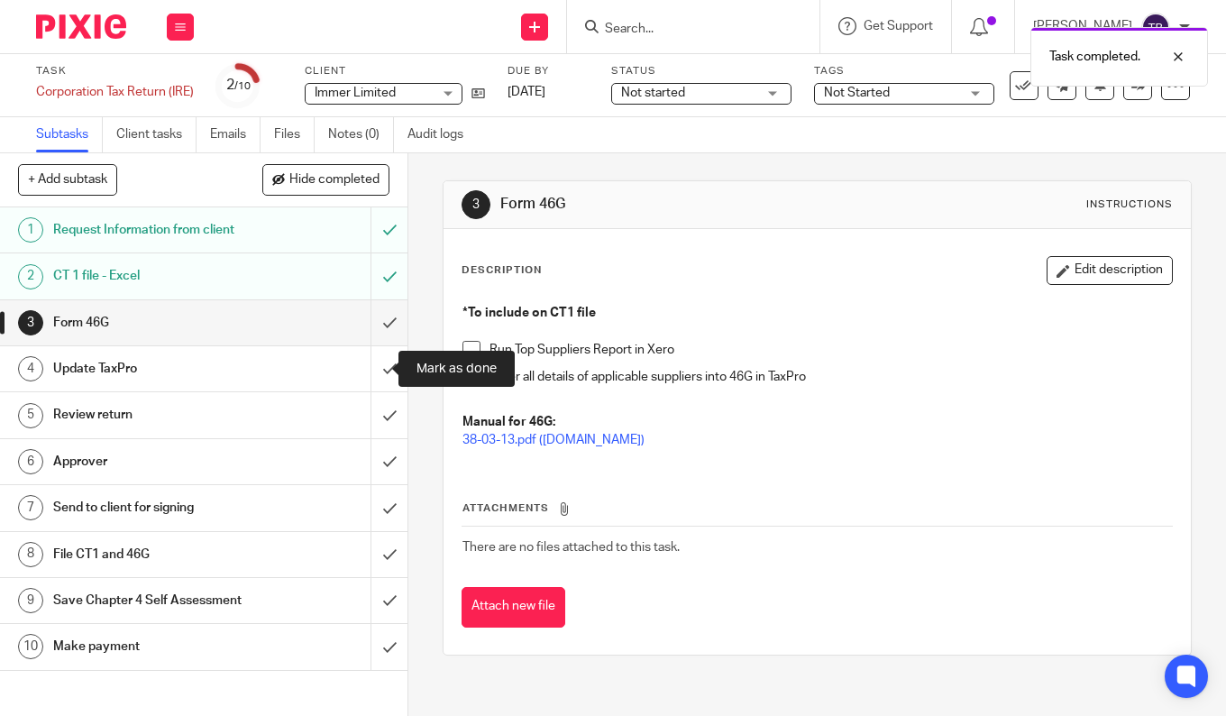
click at [367, 372] on input "submit" at bounding box center [203, 368] width 407 height 45
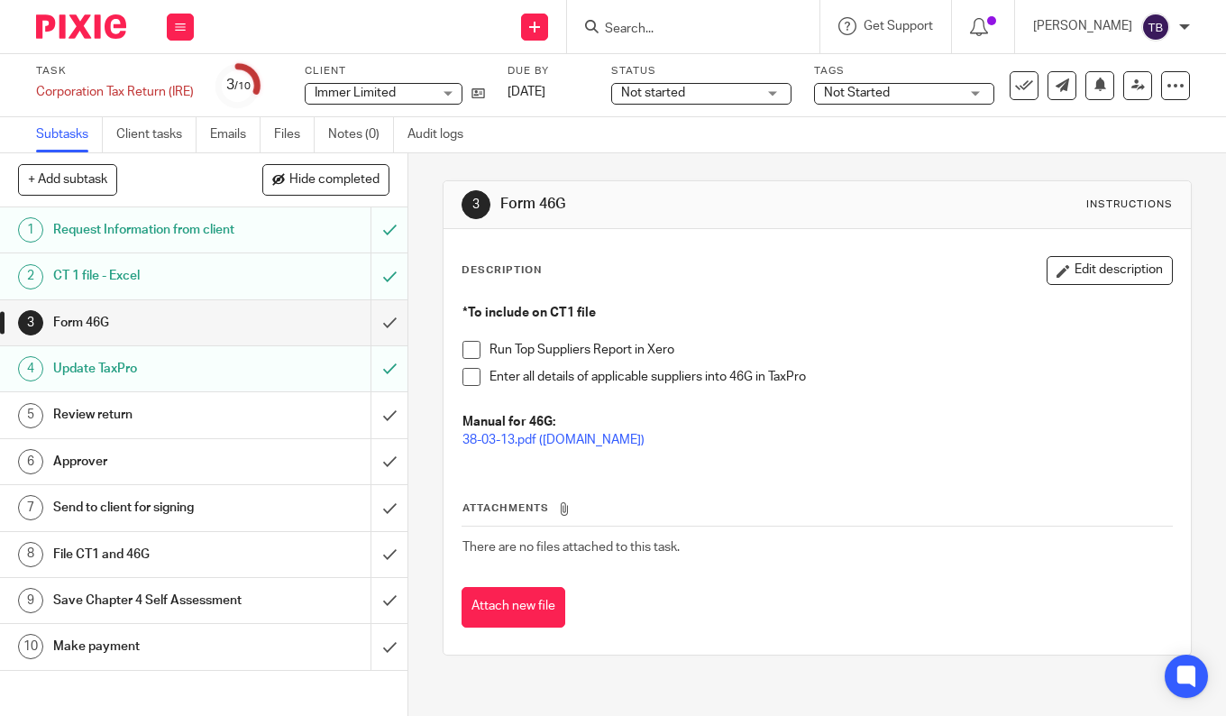
click at [665, 87] on span "Not started" at bounding box center [653, 93] width 64 height 13
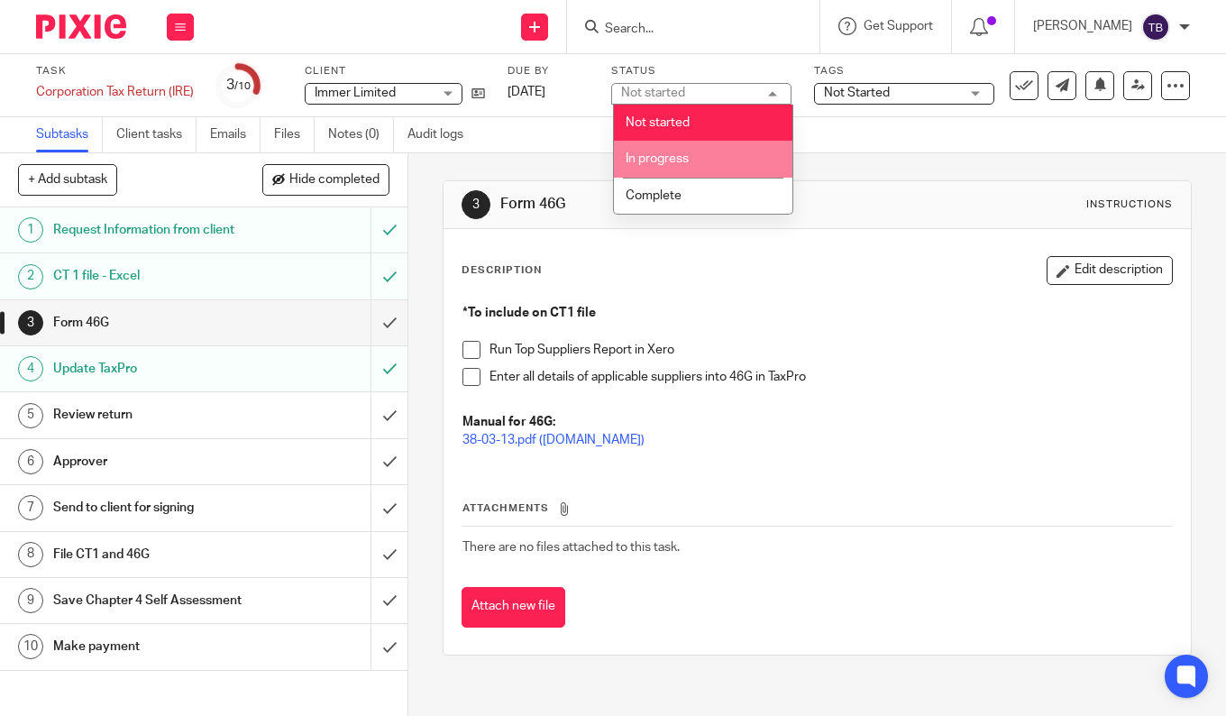
click at [667, 160] on span "In progress" at bounding box center [657, 158] width 63 height 13
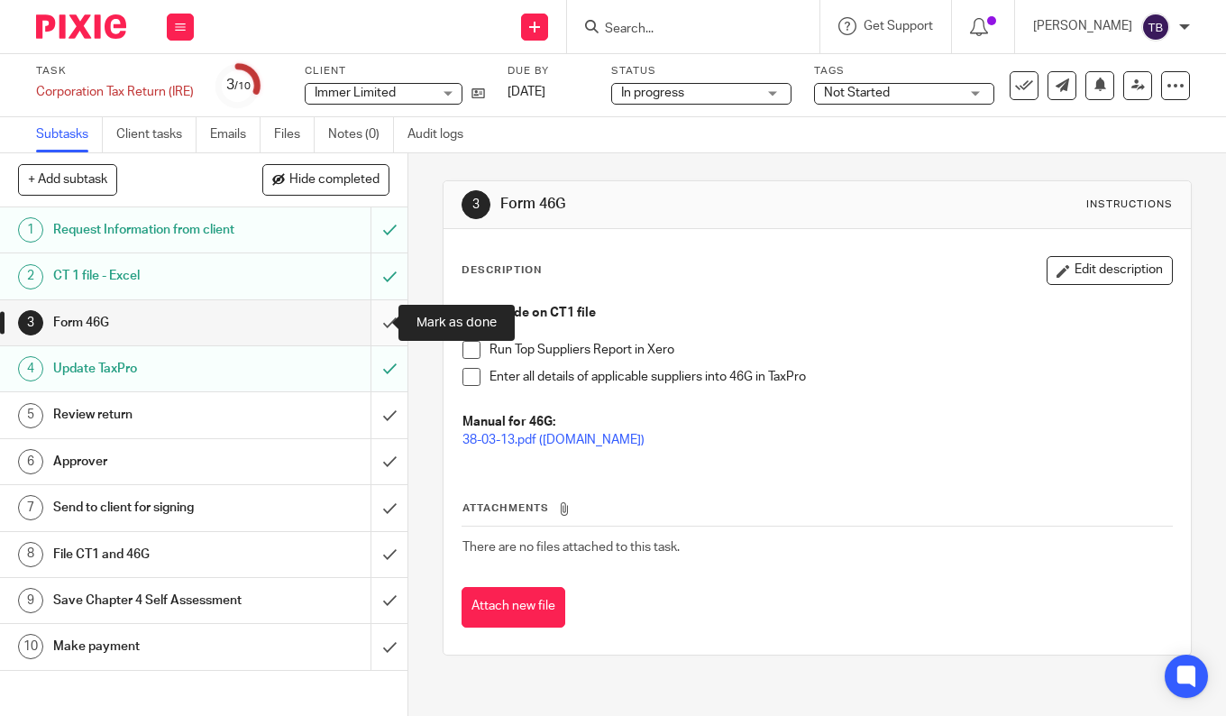
click at [371, 322] on input "submit" at bounding box center [203, 322] width 407 height 45
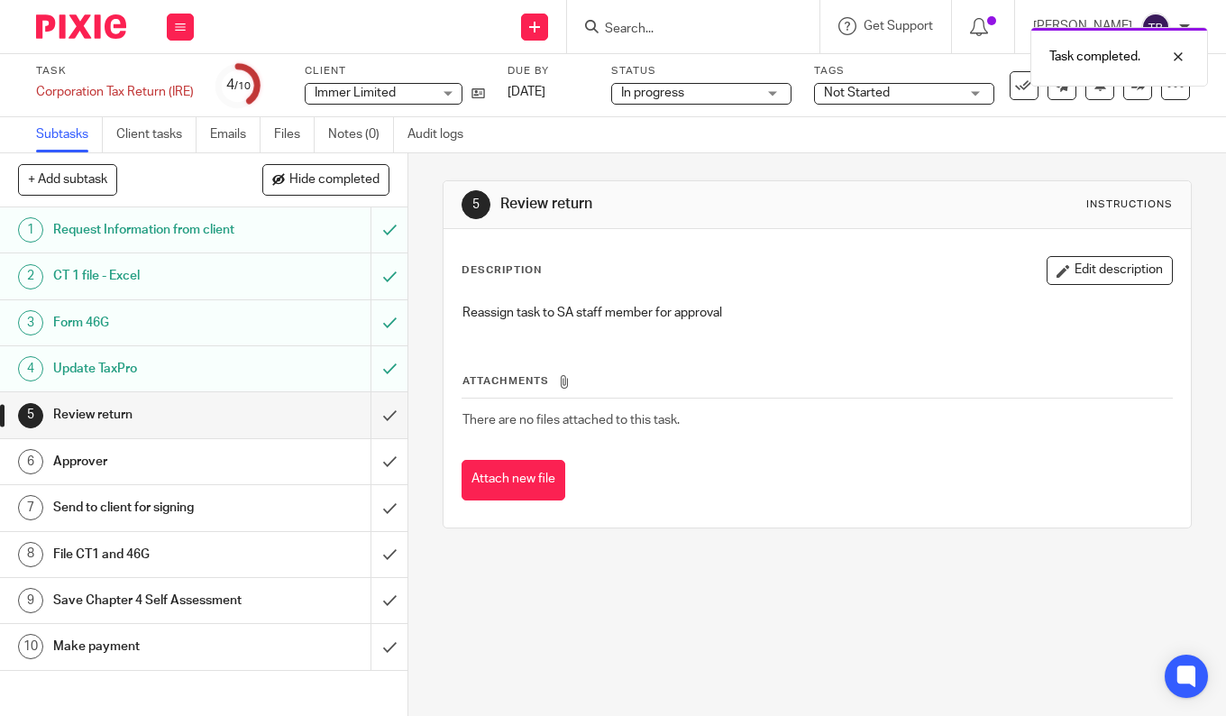
click at [886, 93] on span "Not Started" at bounding box center [857, 93] width 66 height 13
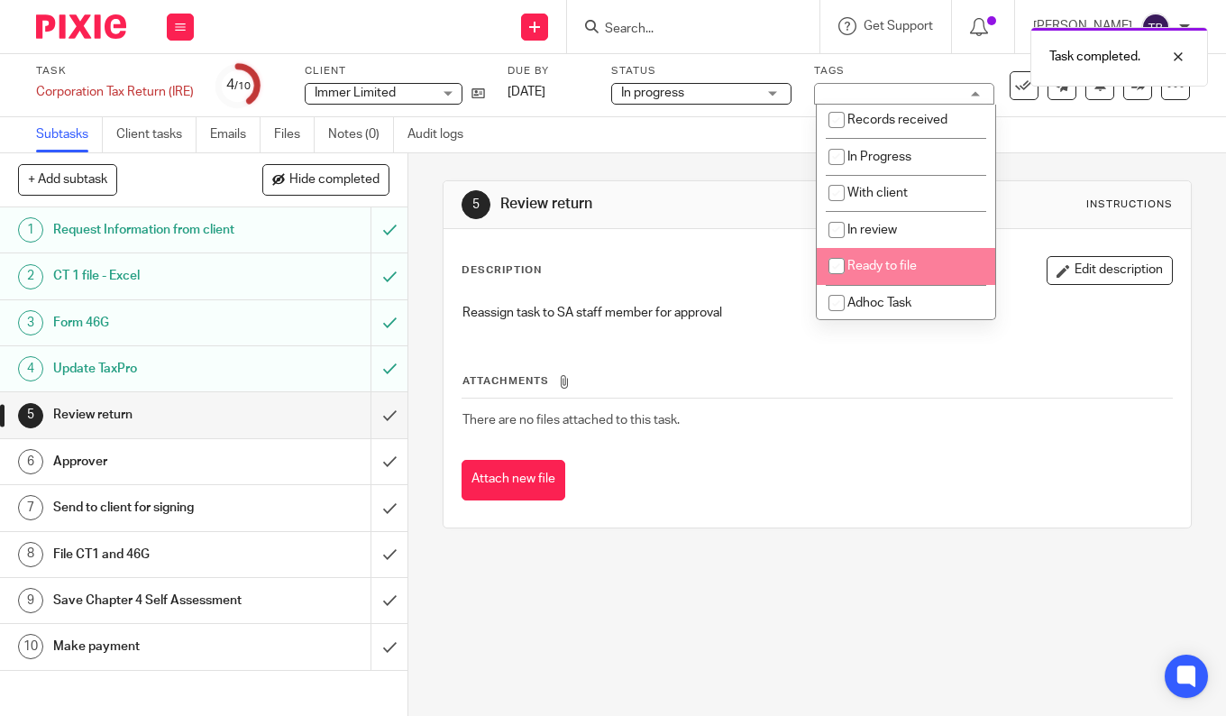
scroll to position [169, 0]
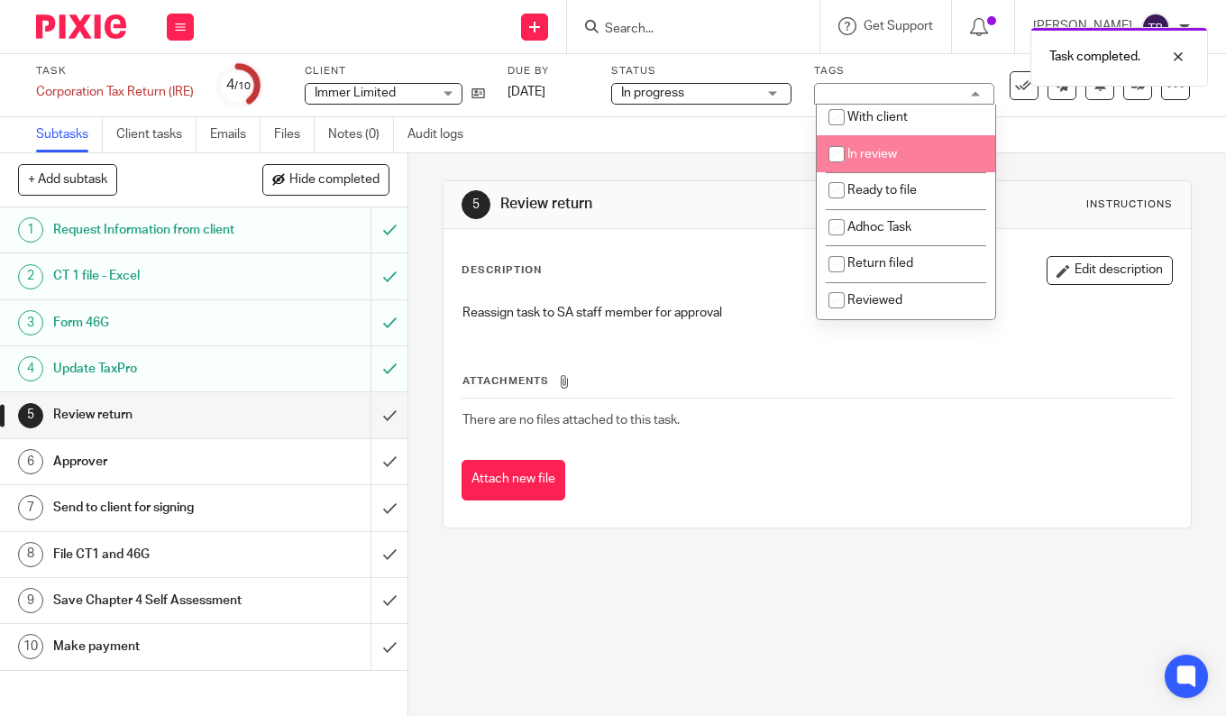
click at [862, 160] on li "In review" at bounding box center [906, 153] width 178 height 37
checkbox input "true"
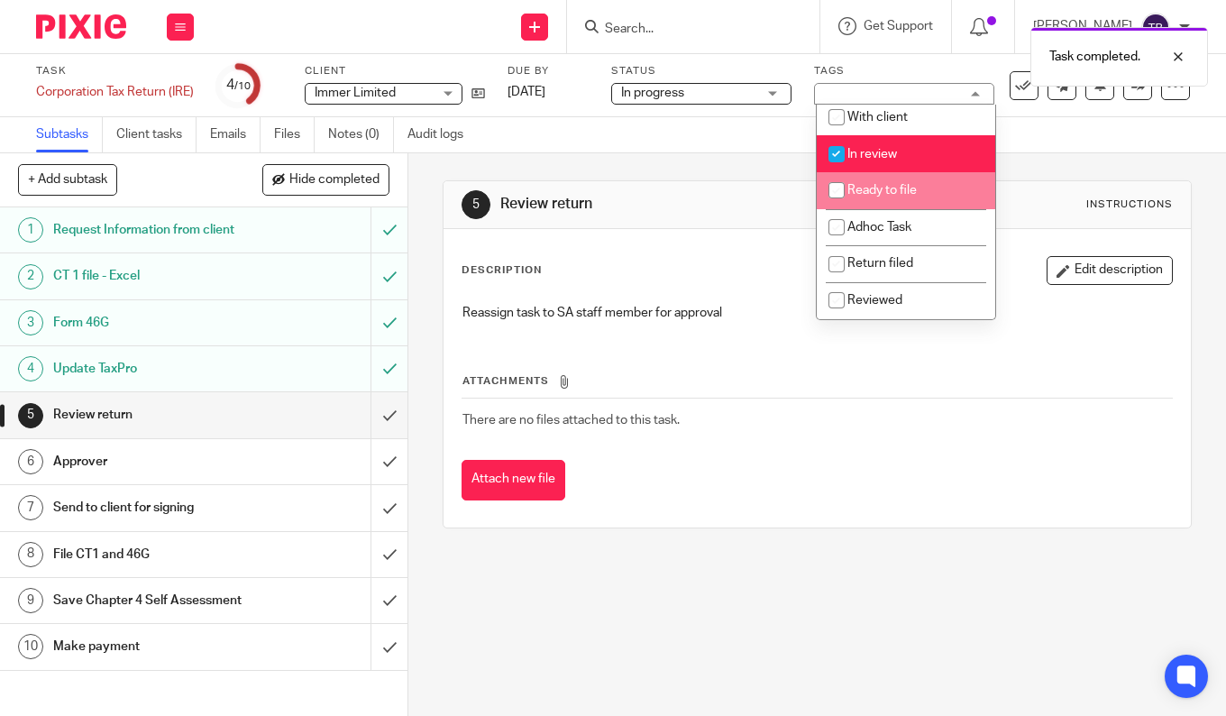
scroll to position [0, 0]
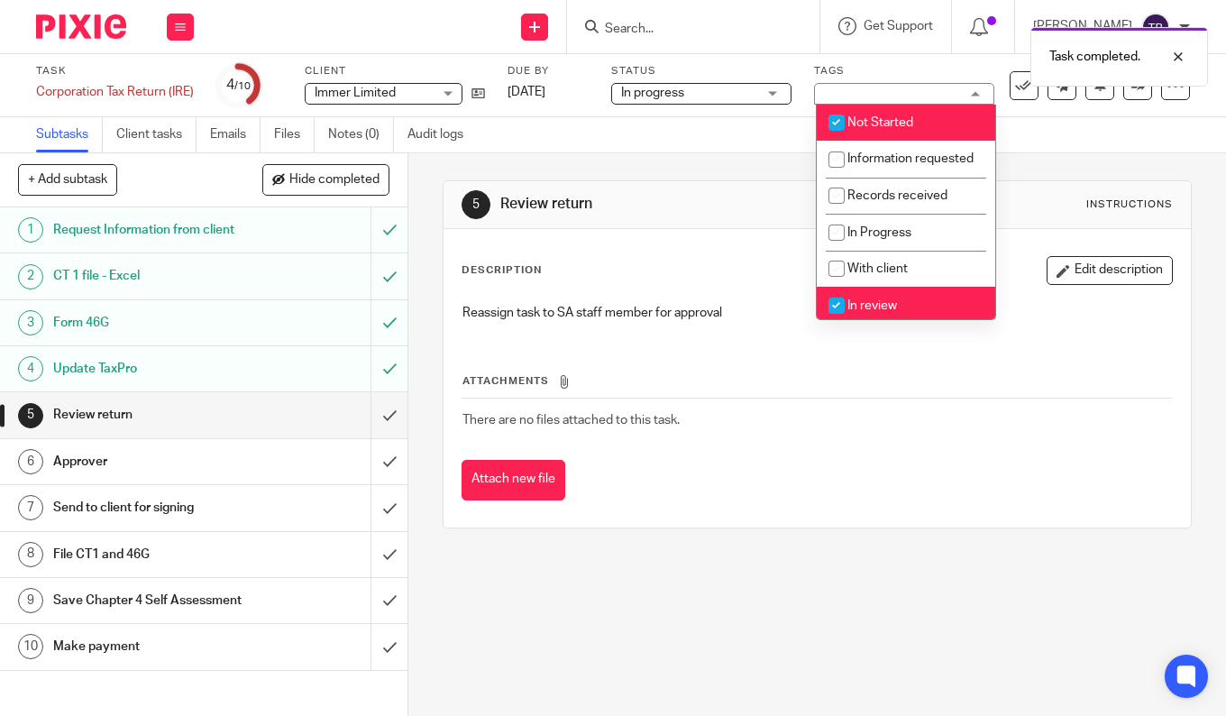
click at [864, 126] on span "Not Started" at bounding box center [880, 122] width 66 height 13
checkbox input "false"
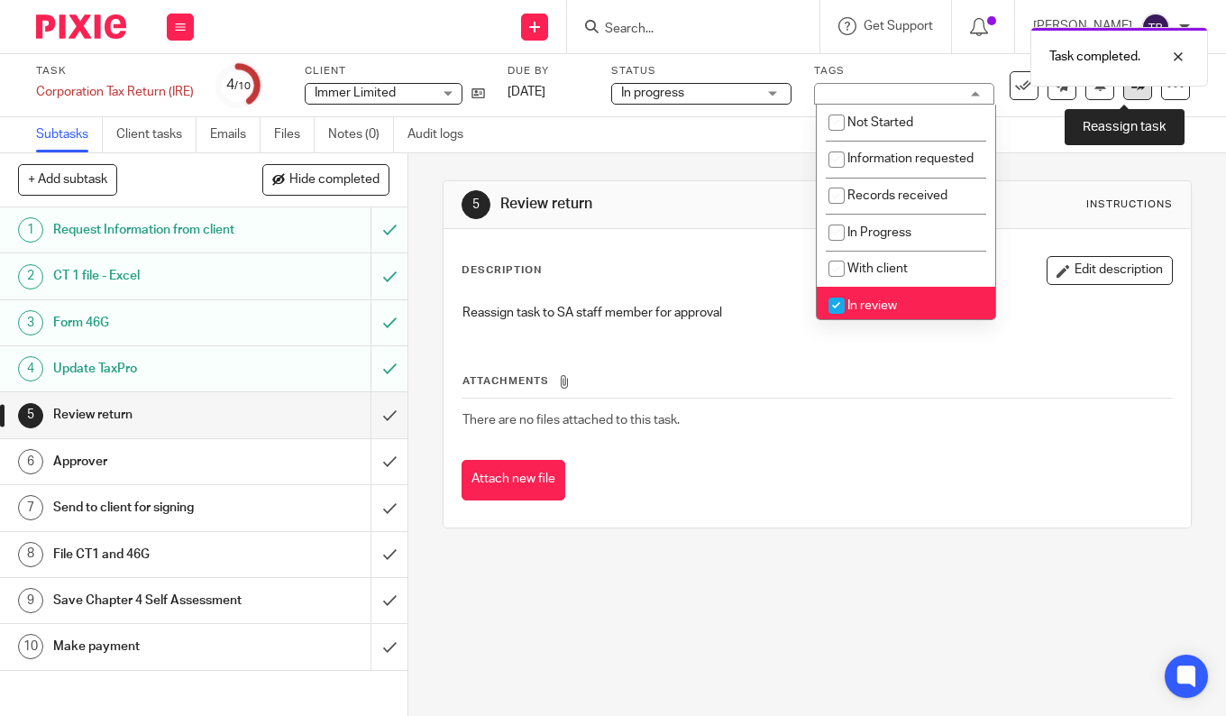
click at [1131, 89] on icon at bounding box center [1138, 85] width 14 height 14
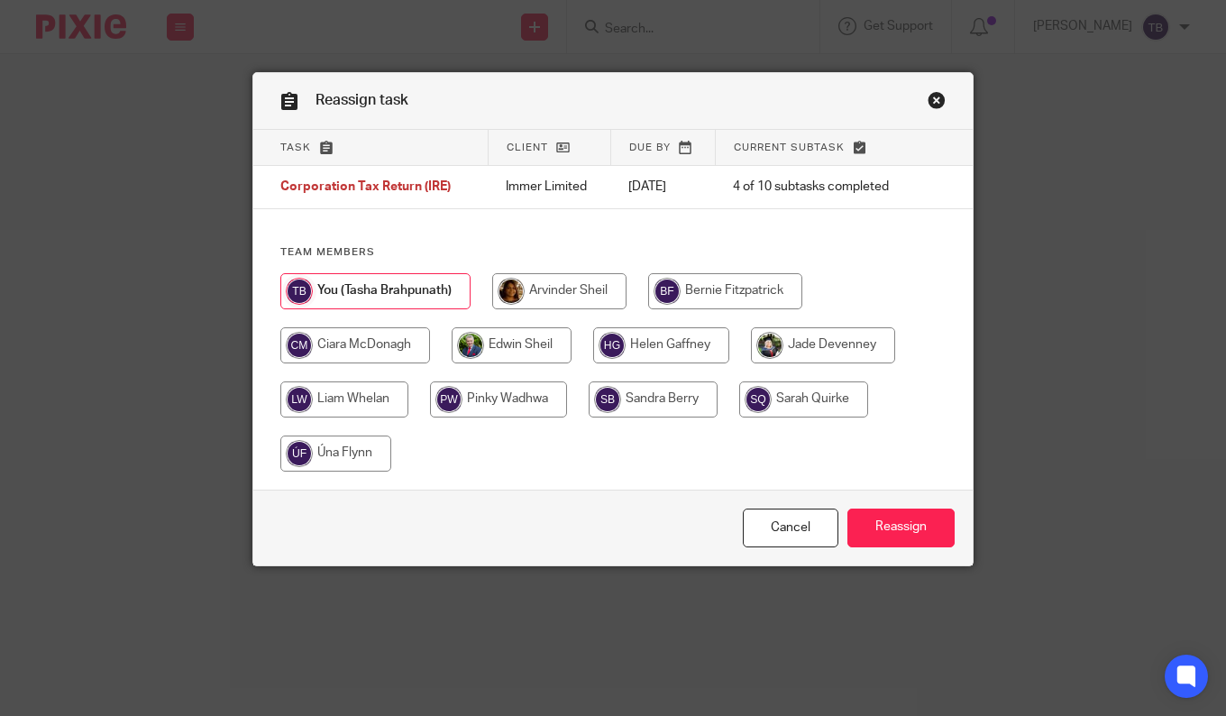
click at [549, 294] on input "radio" at bounding box center [559, 291] width 134 height 36
radio input "true"
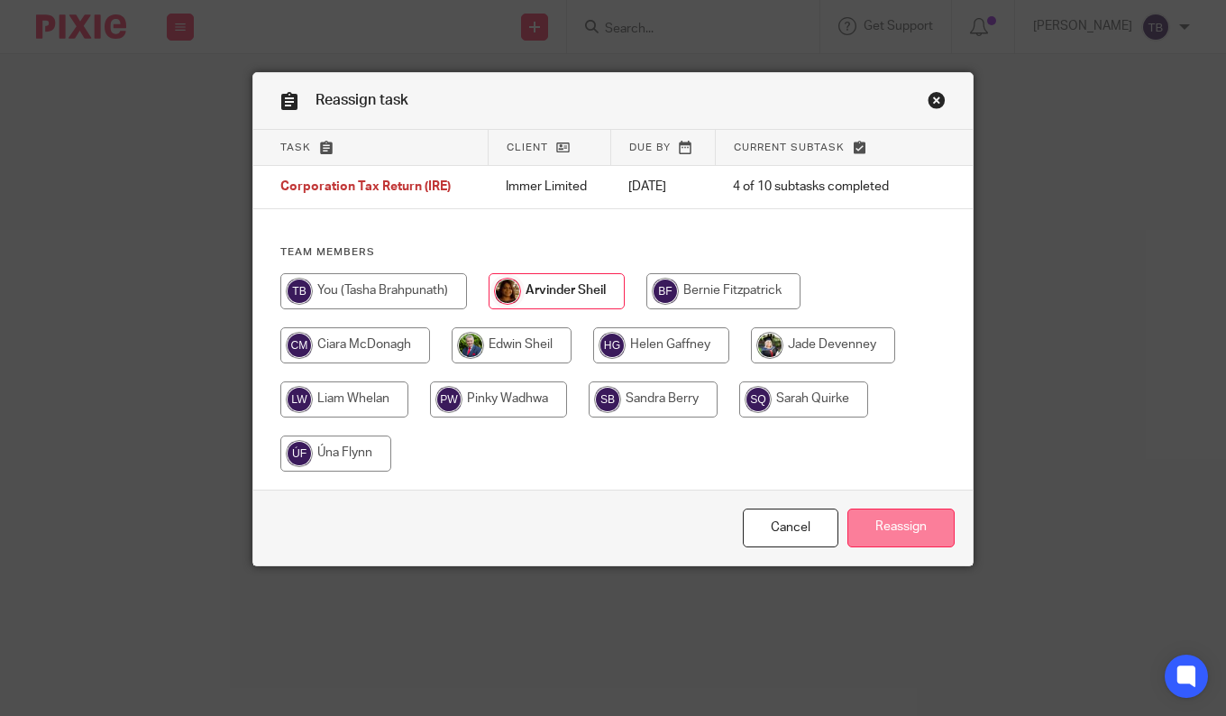
click at [890, 535] on input "Reassign" at bounding box center [900, 527] width 107 height 39
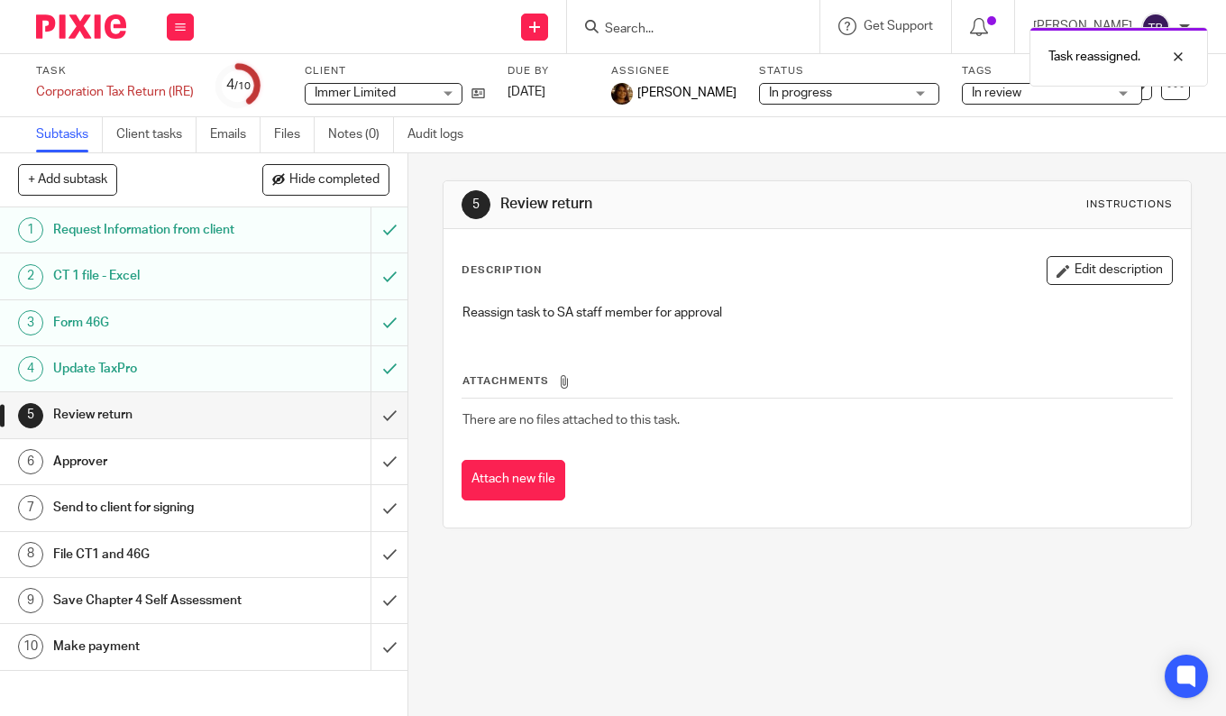
click at [96, 23] on img at bounding box center [81, 26] width 90 height 24
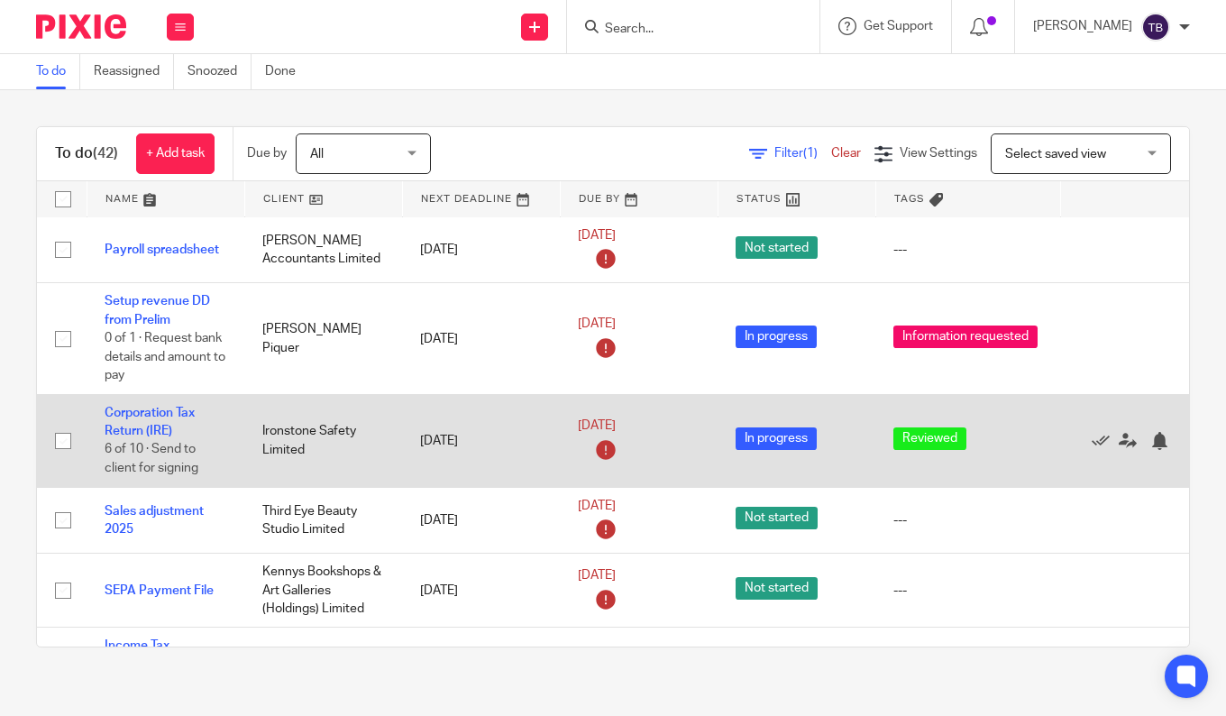
scroll to position [361, 0]
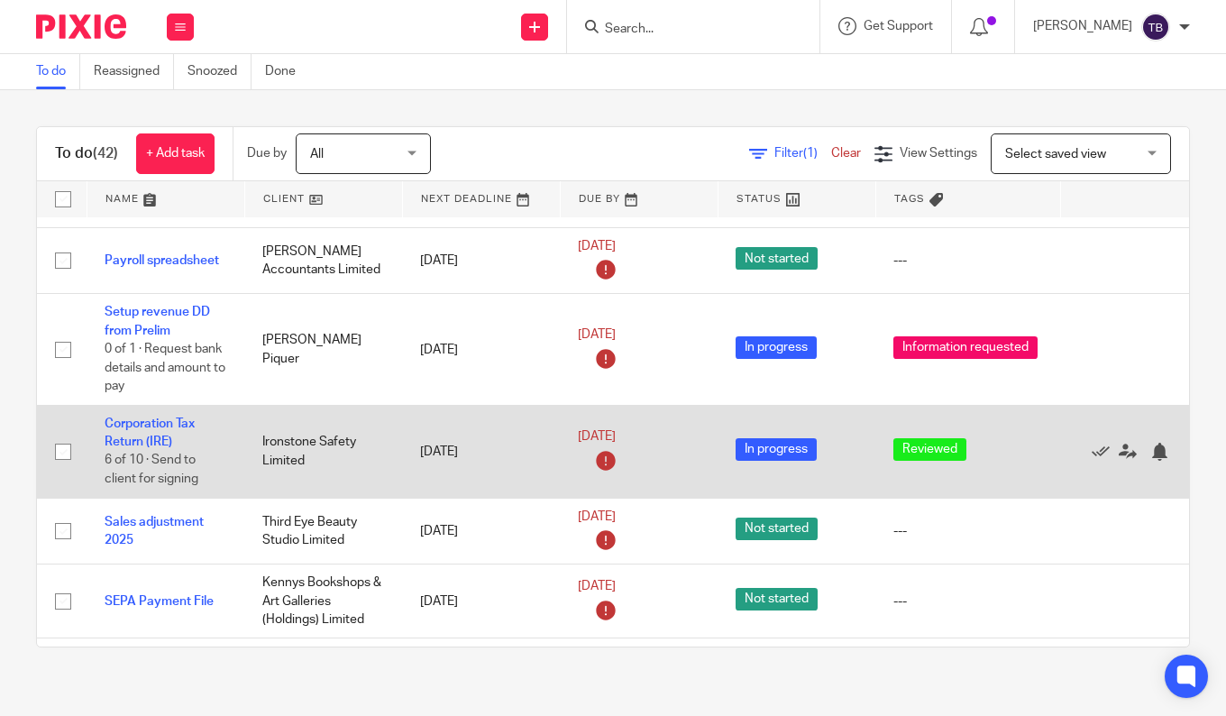
click at [130, 434] on td "Corporation Tax Return (IRE) 6 of 10 · Send to client for signing" at bounding box center [166, 451] width 158 height 93
click at [131, 443] on link "Corporation Tax Return (IRE)" at bounding box center [150, 432] width 90 height 31
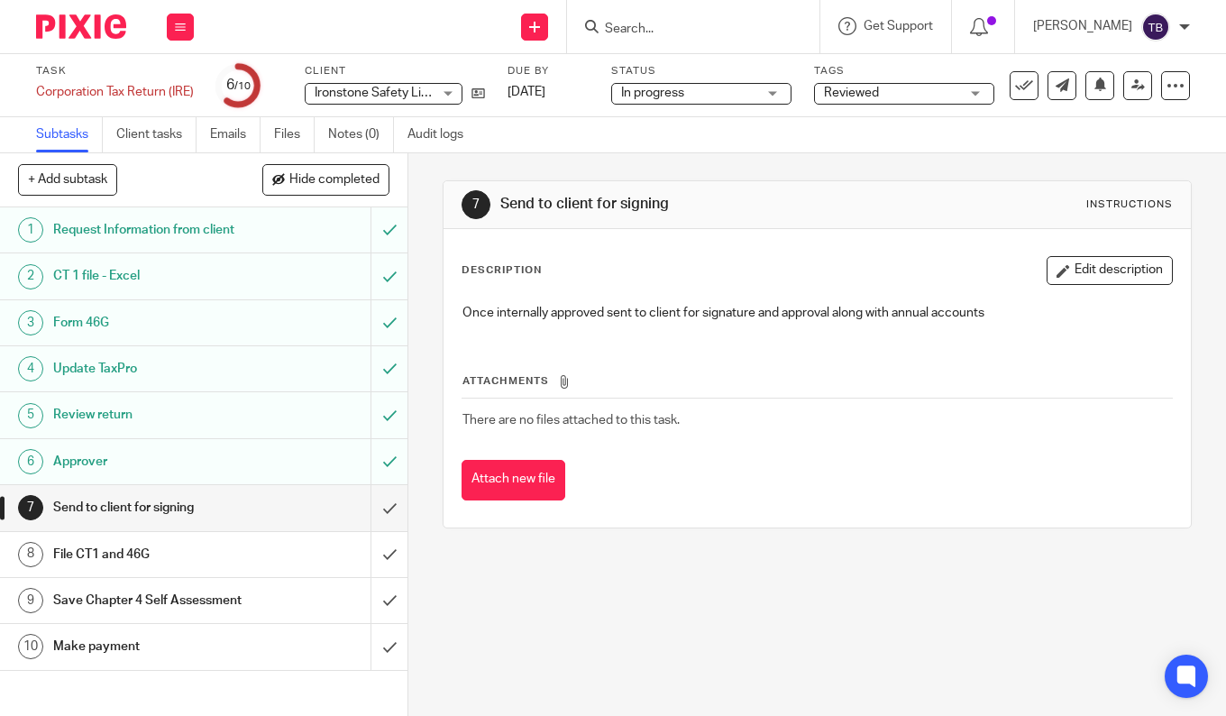
click at [864, 92] on span "Reviewed" at bounding box center [851, 93] width 55 height 13
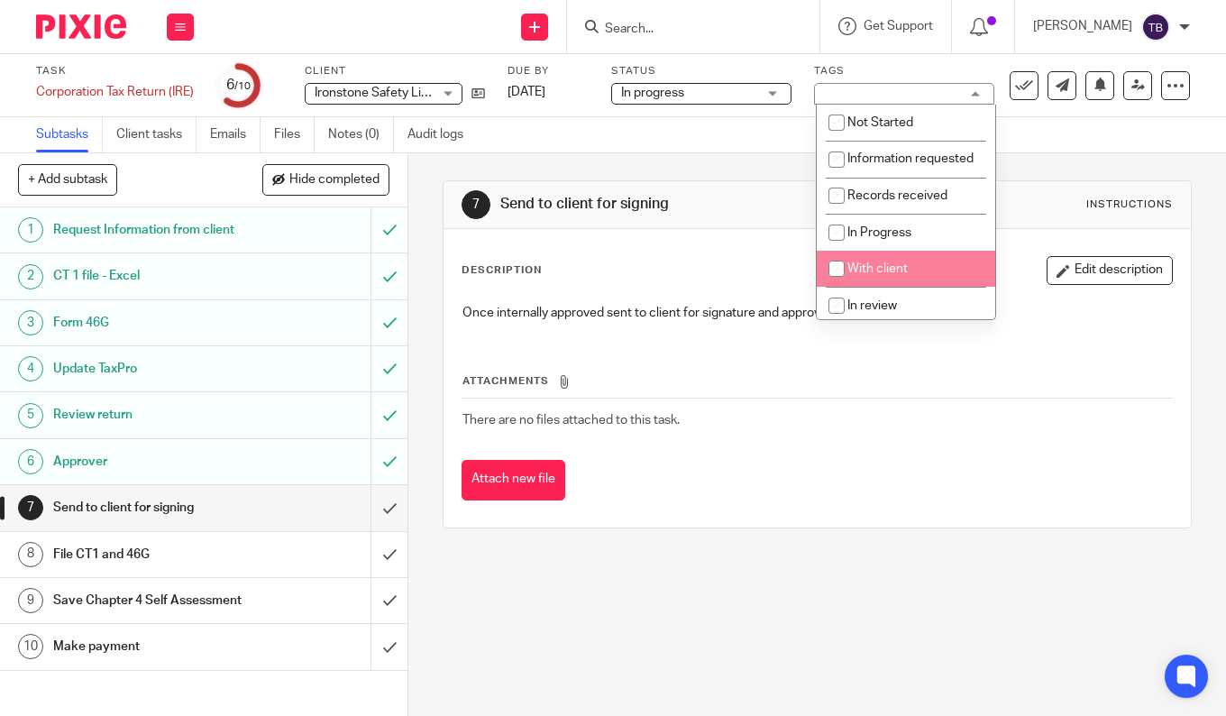
click at [886, 275] on span "With client" at bounding box center [877, 268] width 60 height 13
checkbox input "true"
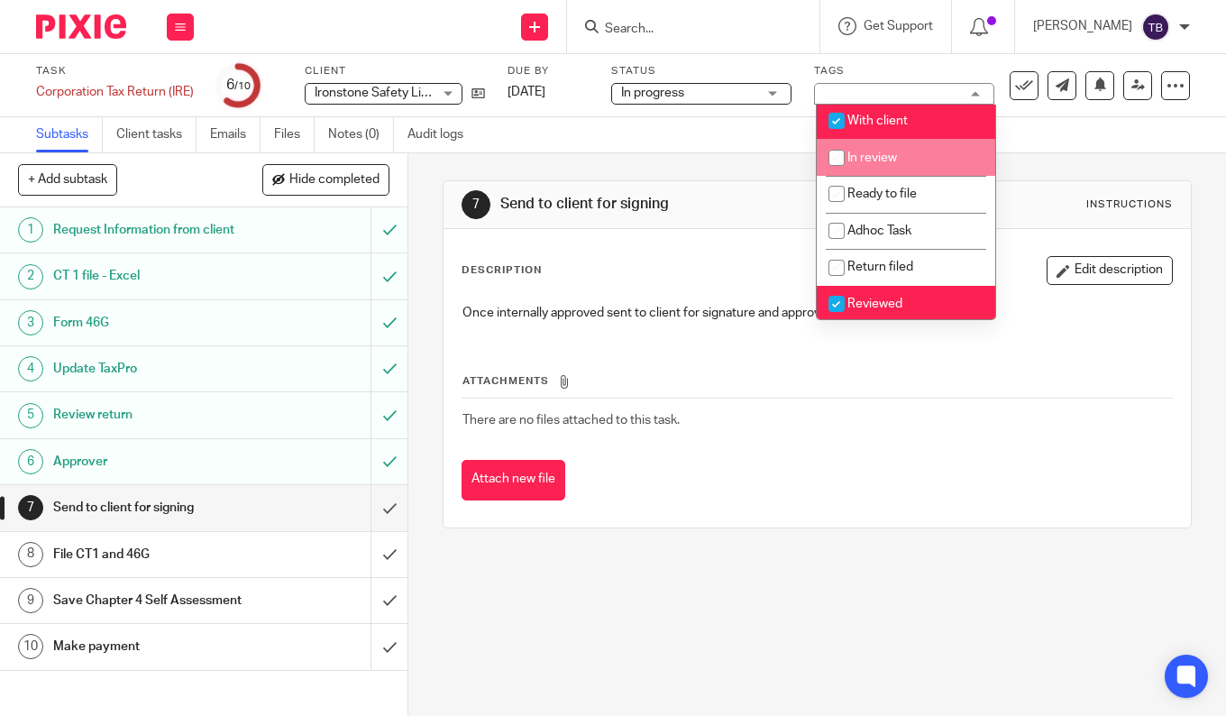
scroll to position [169, 0]
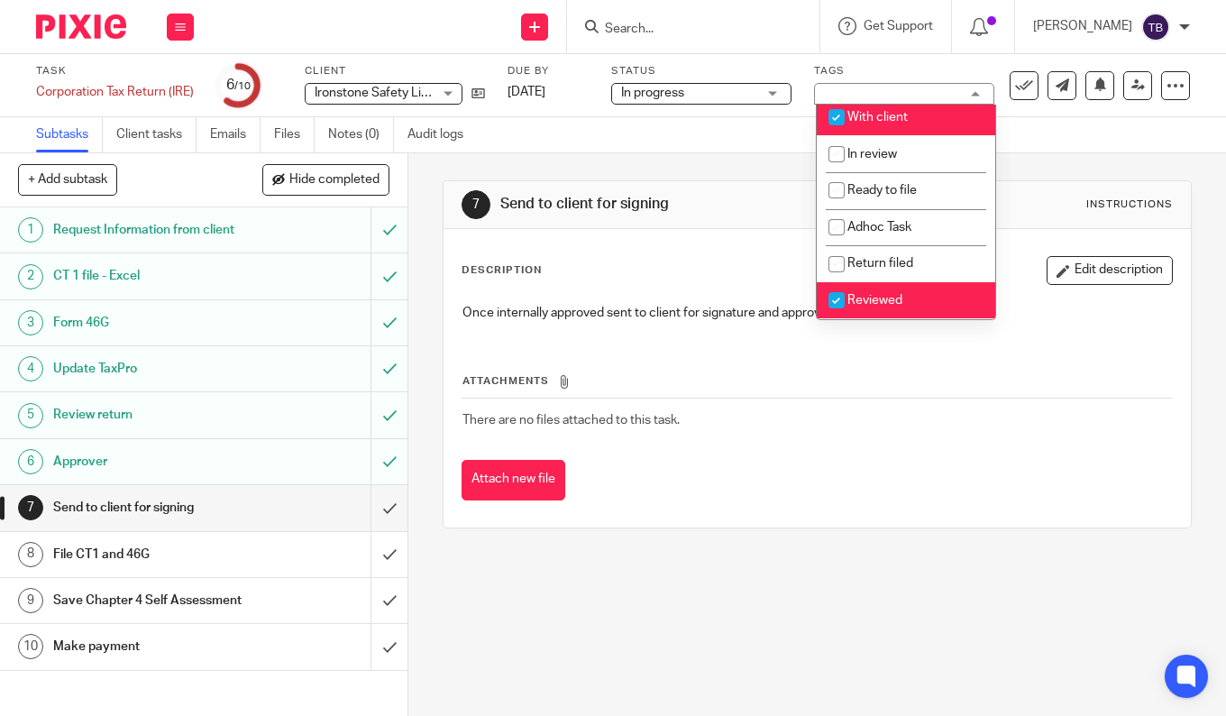
click at [883, 291] on li "Reviewed" at bounding box center [906, 300] width 178 height 37
checkbox input "false"
click at [724, 171] on div "7 Send to client for signing Instructions Description Edit description Once int…" at bounding box center [817, 354] width 749 height 402
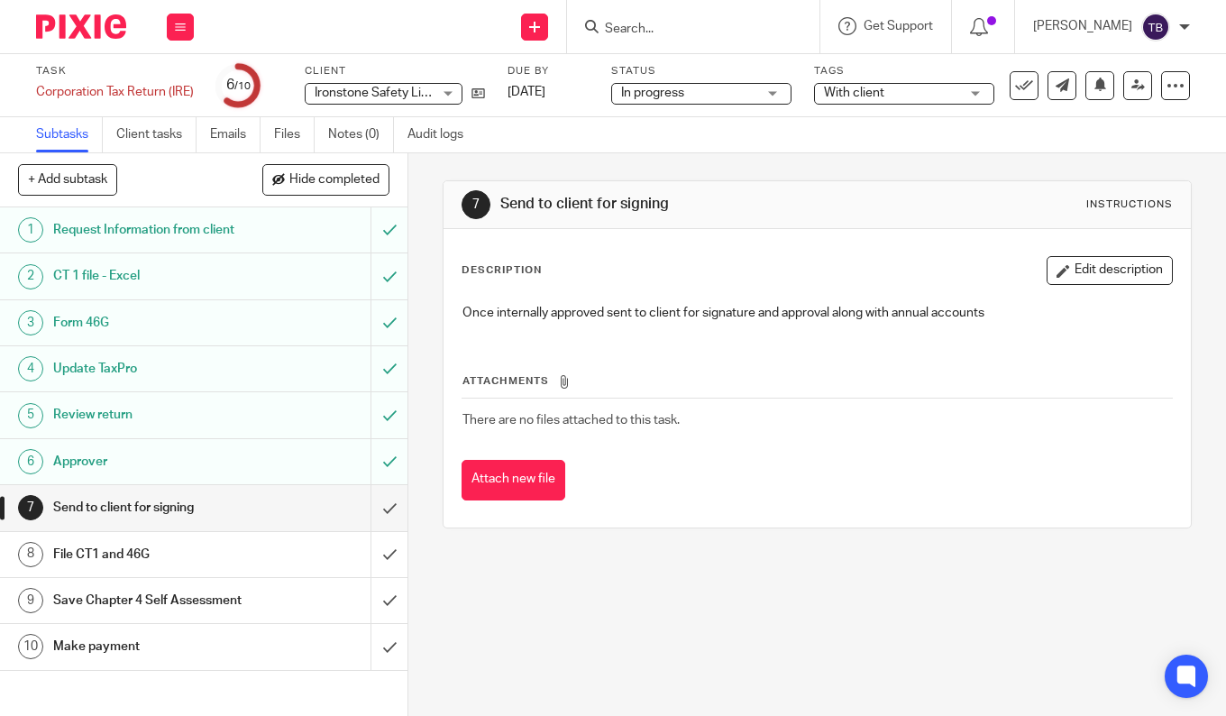
click at [106, 28] on img at bounding box center [81, 26] width 90 height 24
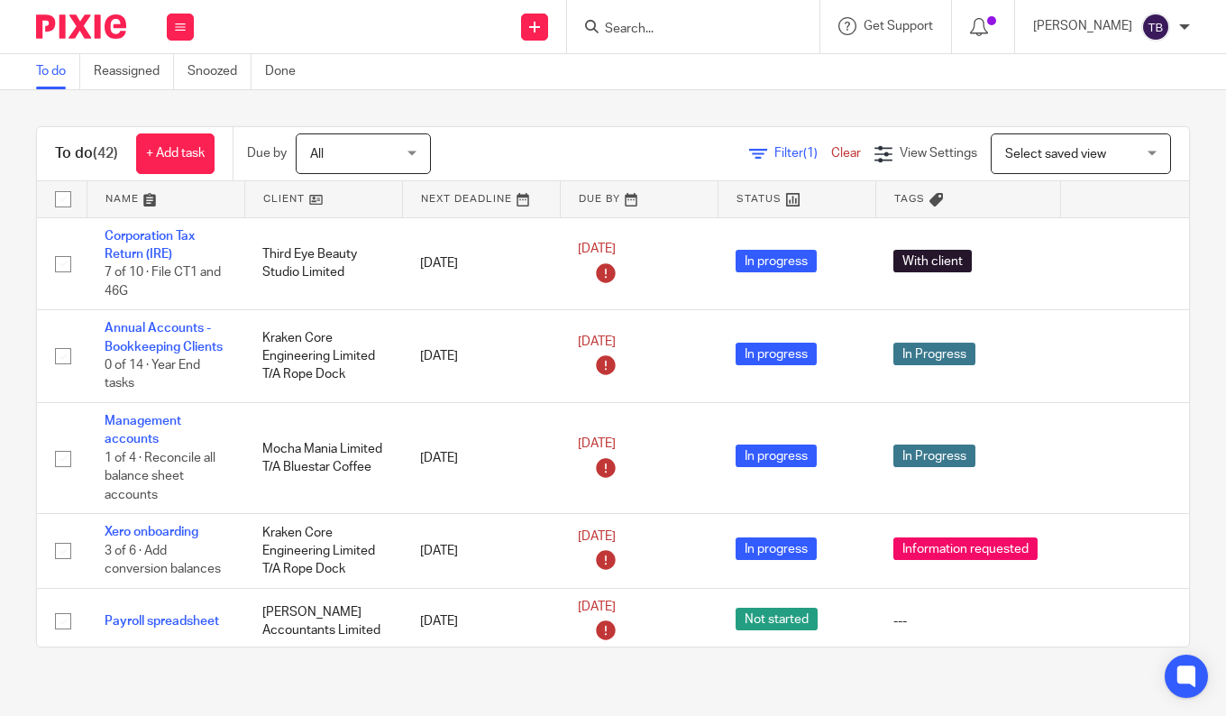
click at [115, 16] on img at bounding box center [81, 26] width 90 height 24
click at [170, 161] on link "Team" at bounding box center [171, 163] width 30 height 13
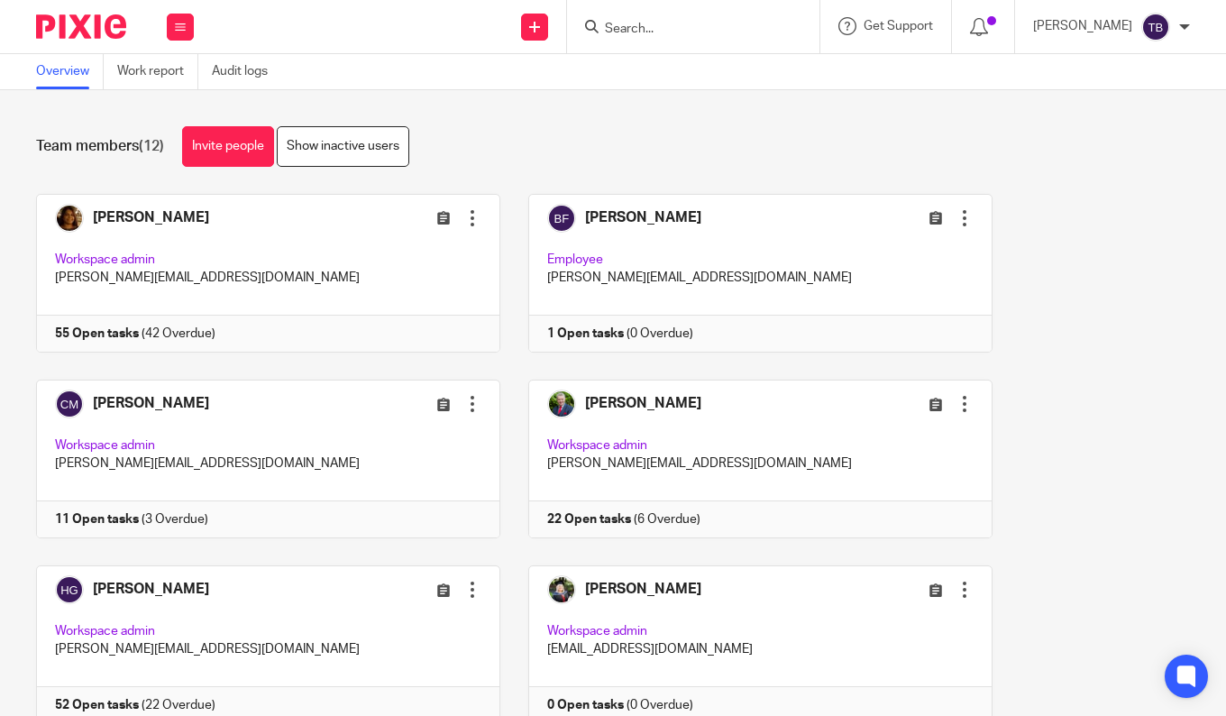
scroll to position [270, 0]
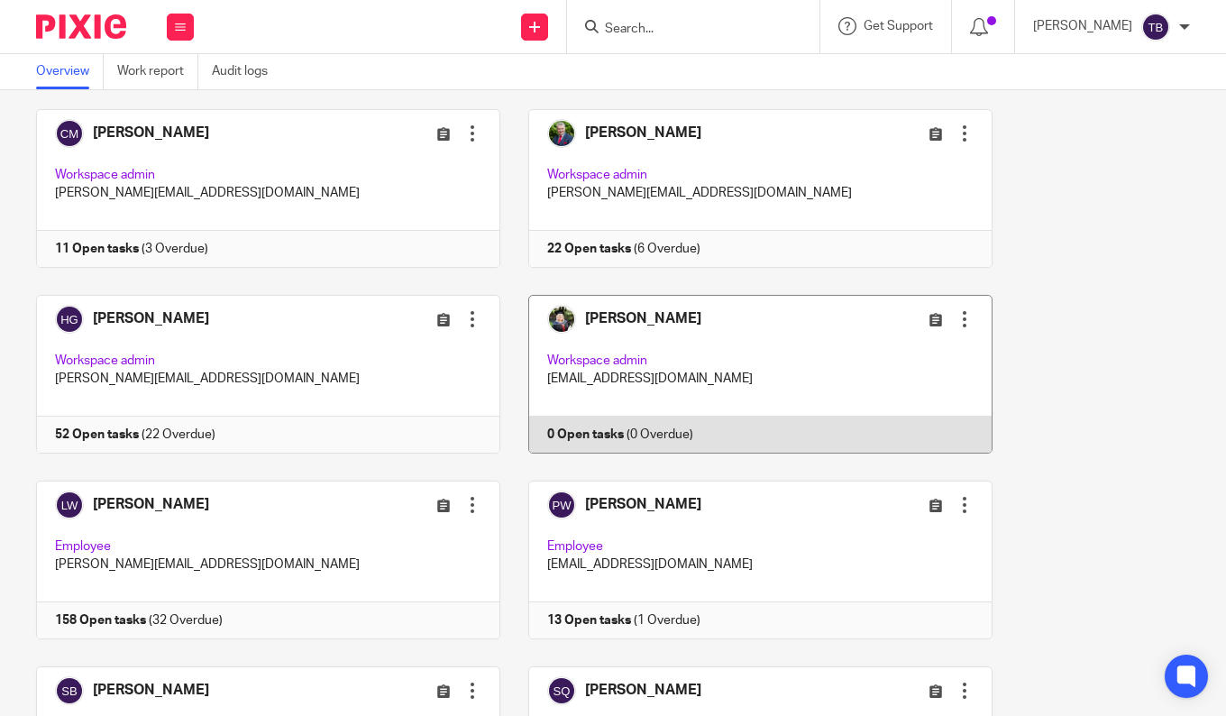
click at [666, 336] on link at bounding box center [746, 374] width 492 height 159
